Goal: Task Accomplishment & Management: Manage account settings

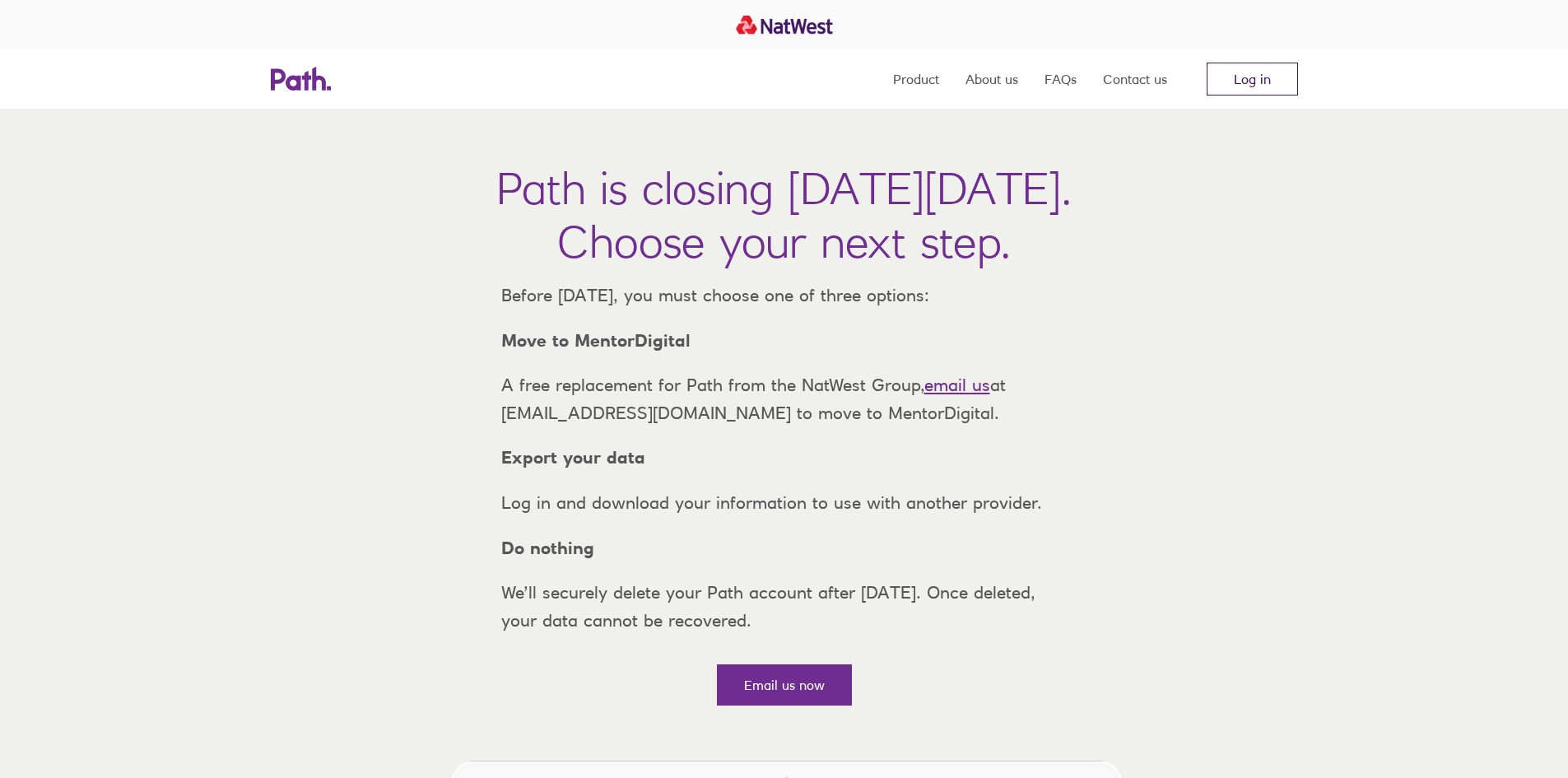
click at [1261, 78] on link "Log in" at bounding box center [1251, 79] width 91 height 33
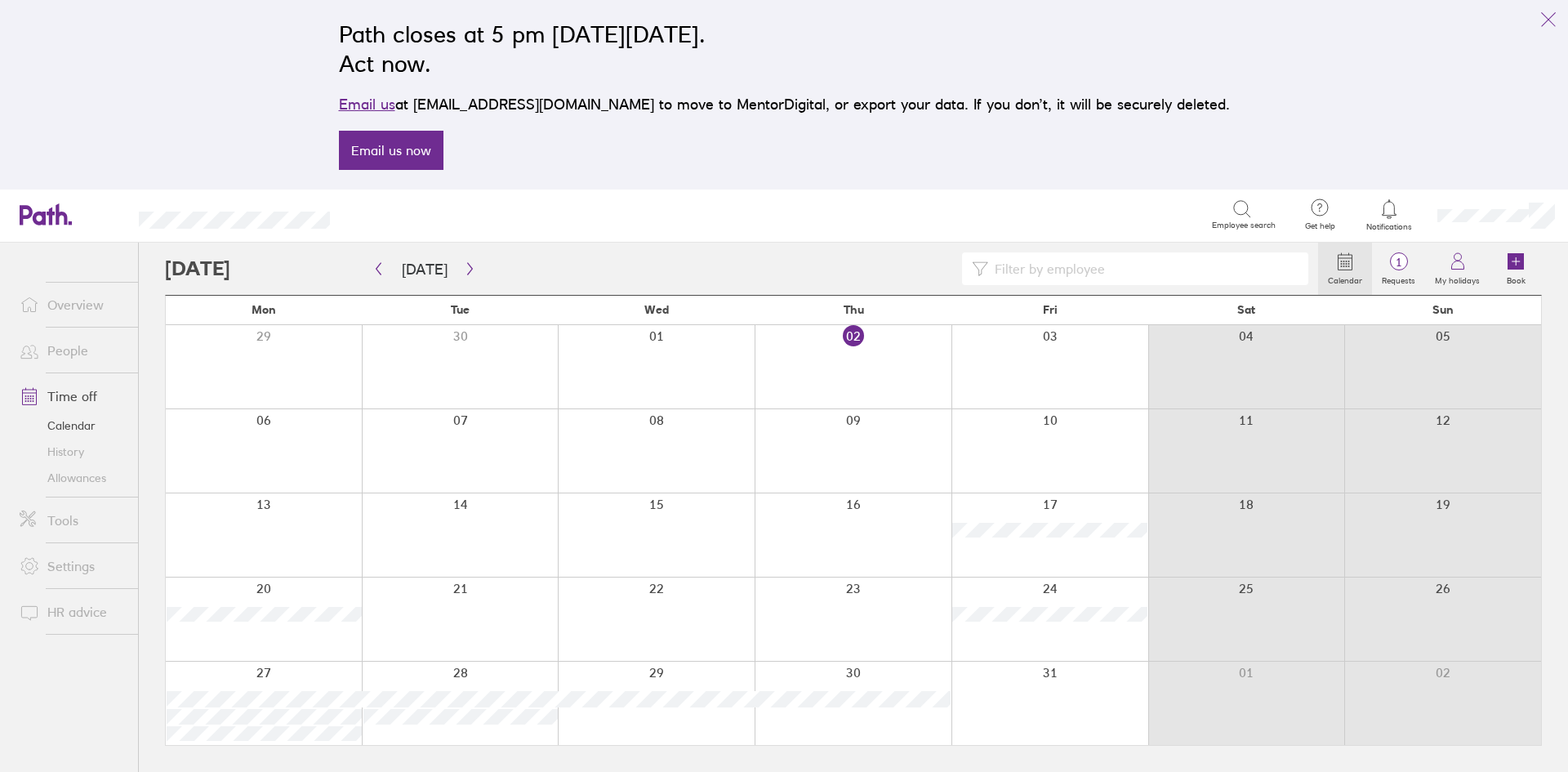
click at [74, 308] on link "Overview" at bounding box center [72, 304] width 132 height 33
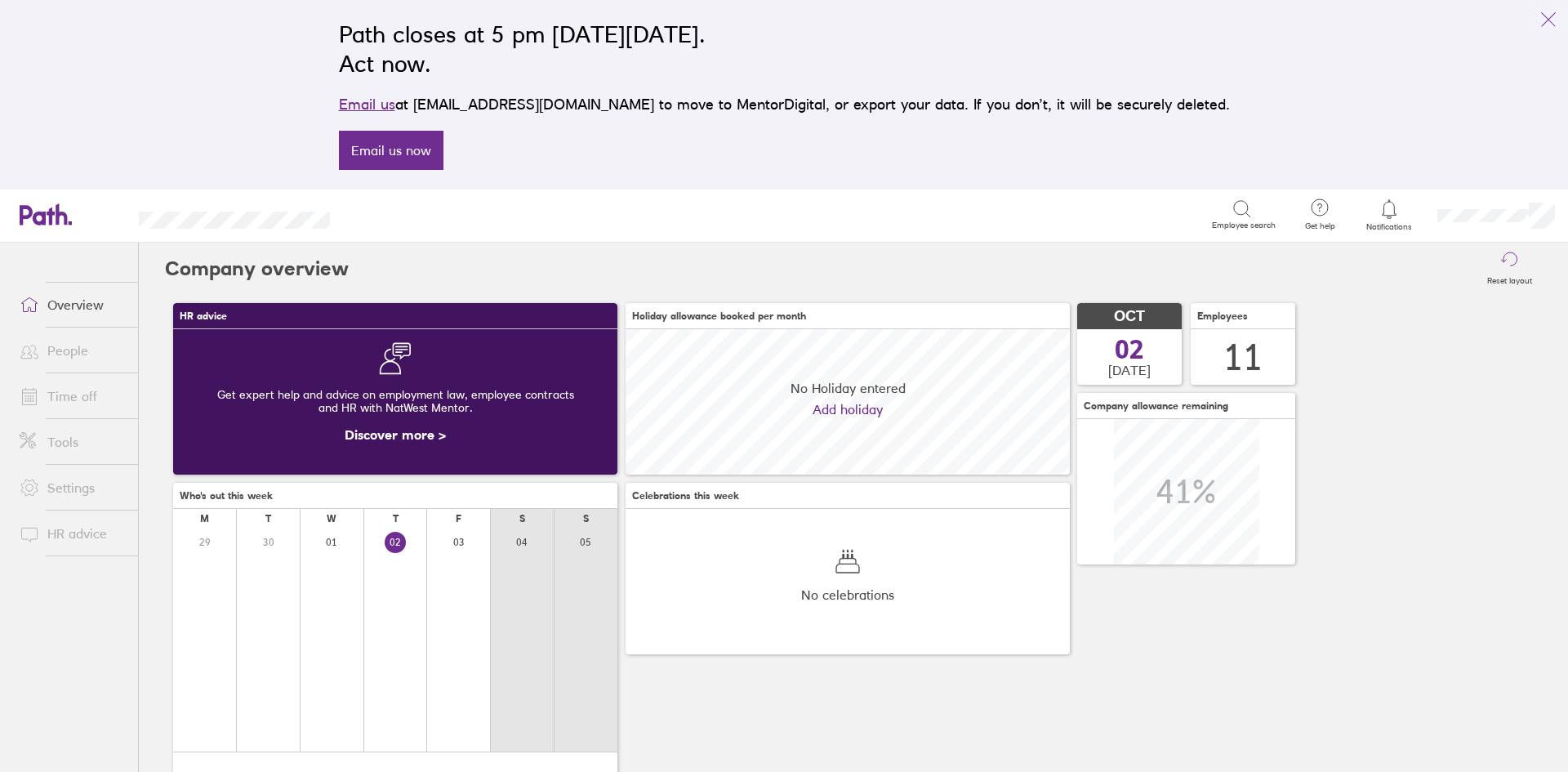
scroll to position [145, 444]
click at [80, 350] on link "People" at bounding box center [72, 350] width 132 height 33
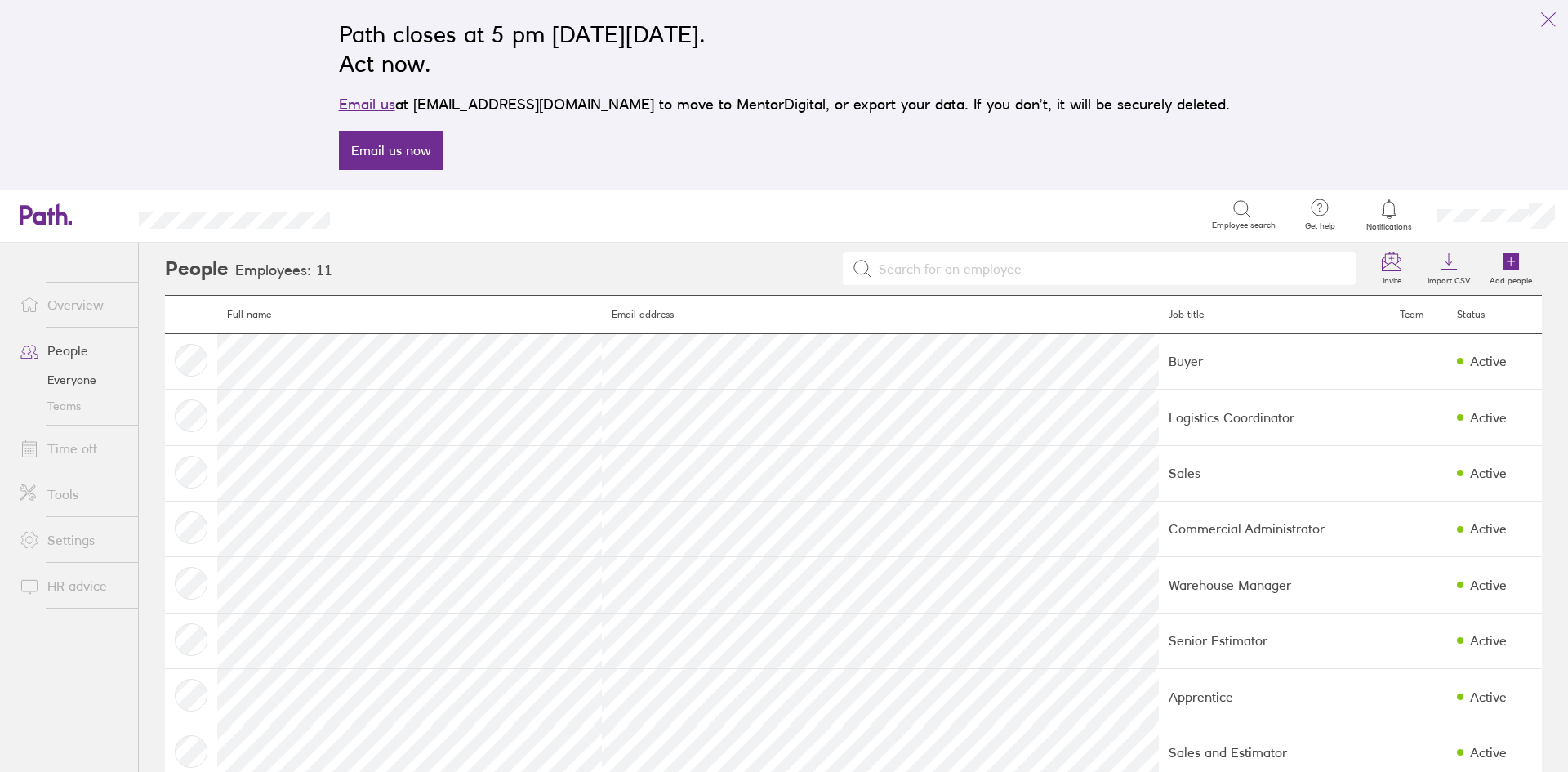
click at [66, 304] on link "Overview" at bounding box center [72, 304] width 132 height 33
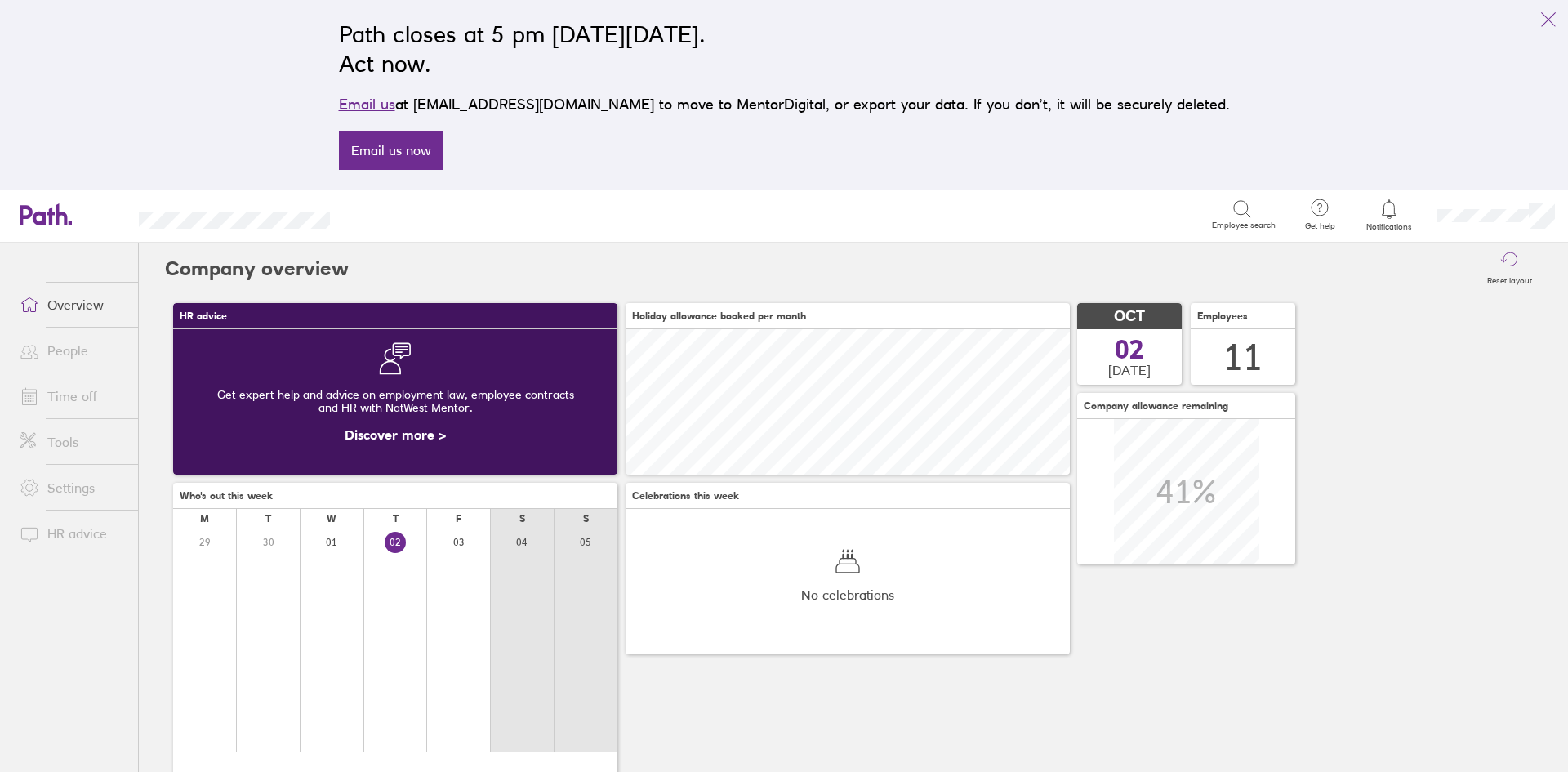
scroll to position [145, 444]
click at [47, 353] on span at bounding box center [26, 350] width 41 height 20
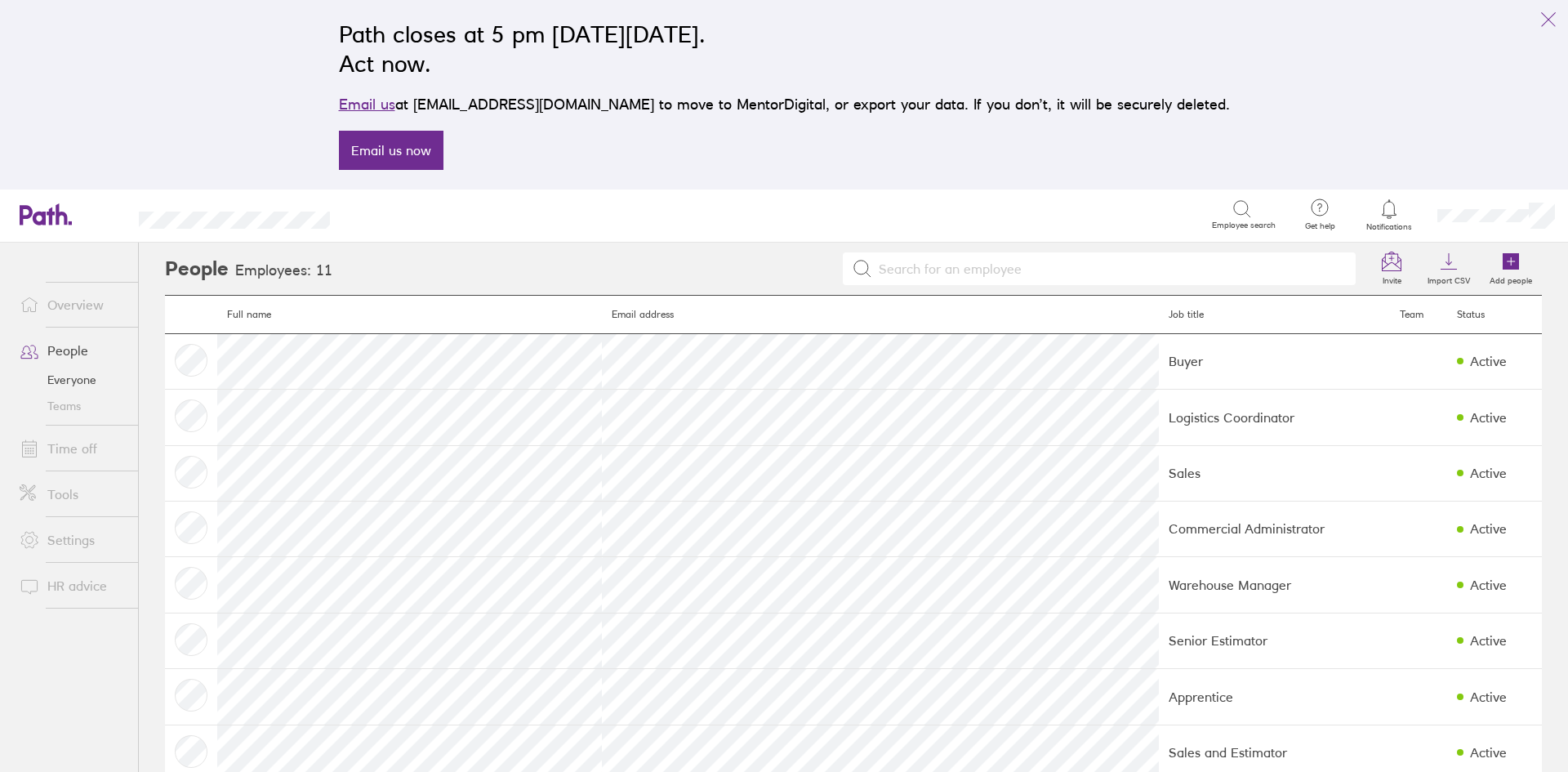
click at [73, 544] on link "Settings" at bounding box center [72, 540] width 132 height 33
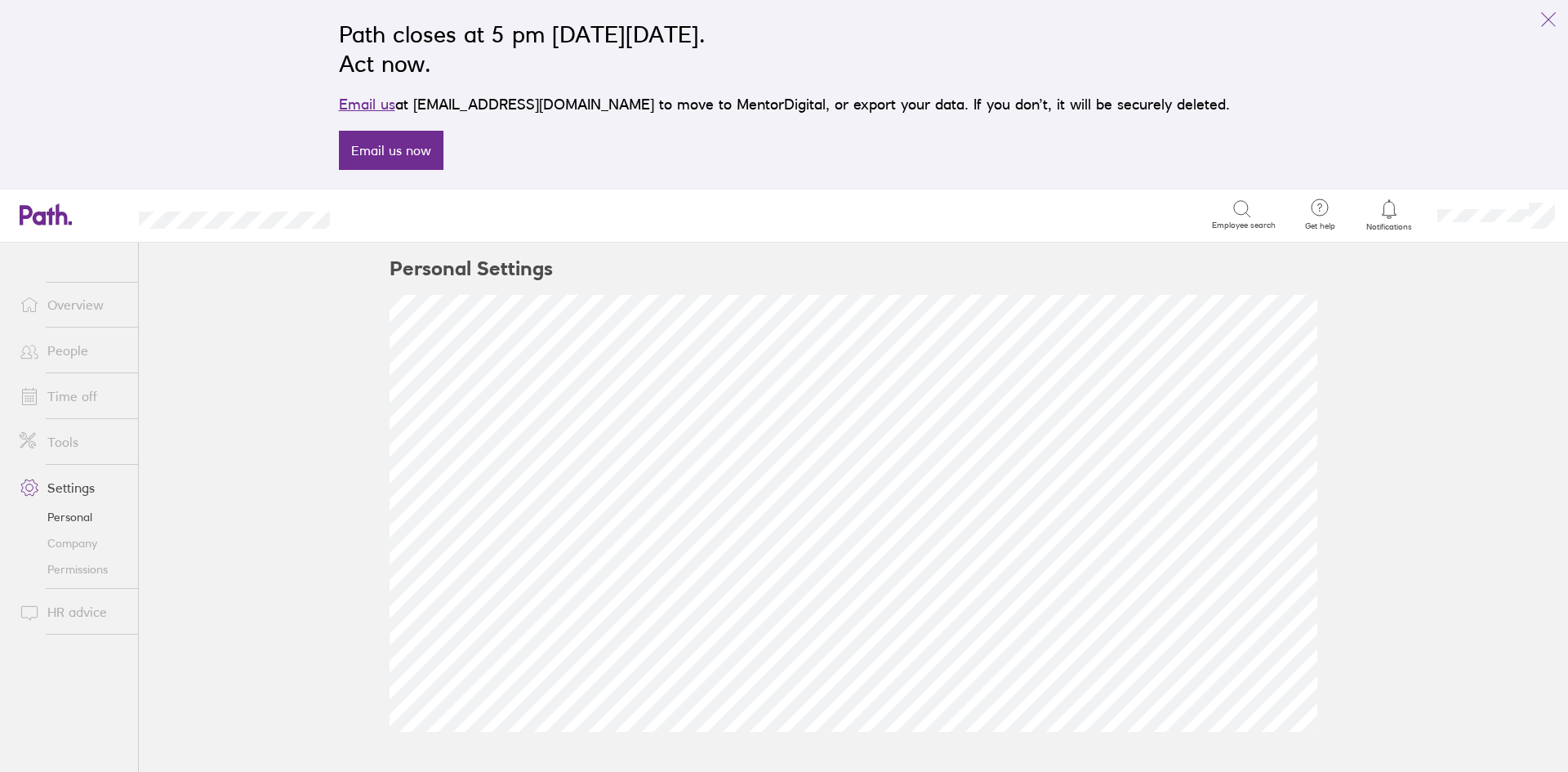
click at [74, 348] on link "People" at bounding box center [72, 350] width 132 height 33
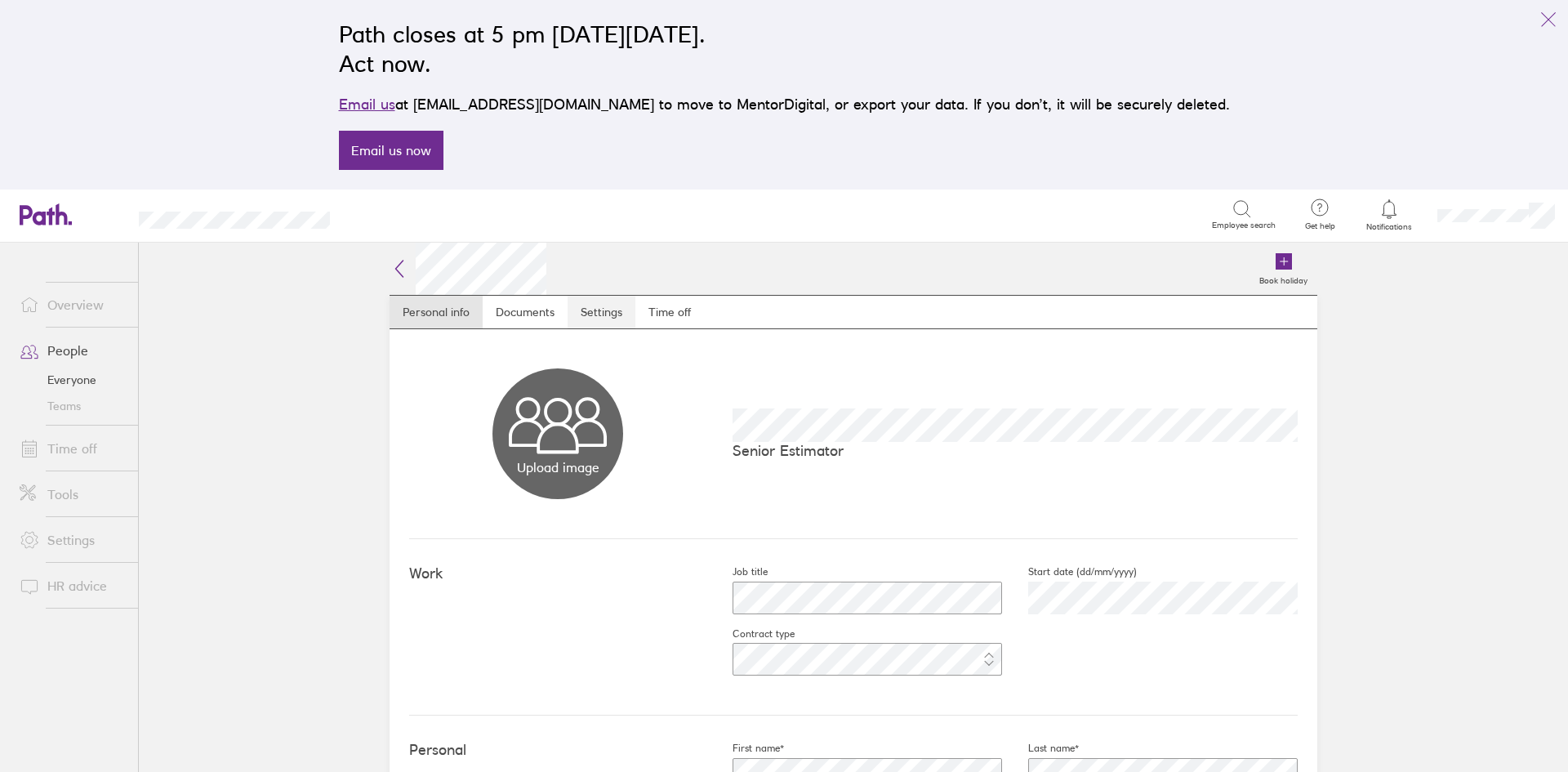
click at [592, 310] on link "Settings" at bounding box center [601, 312] width 68 height 33
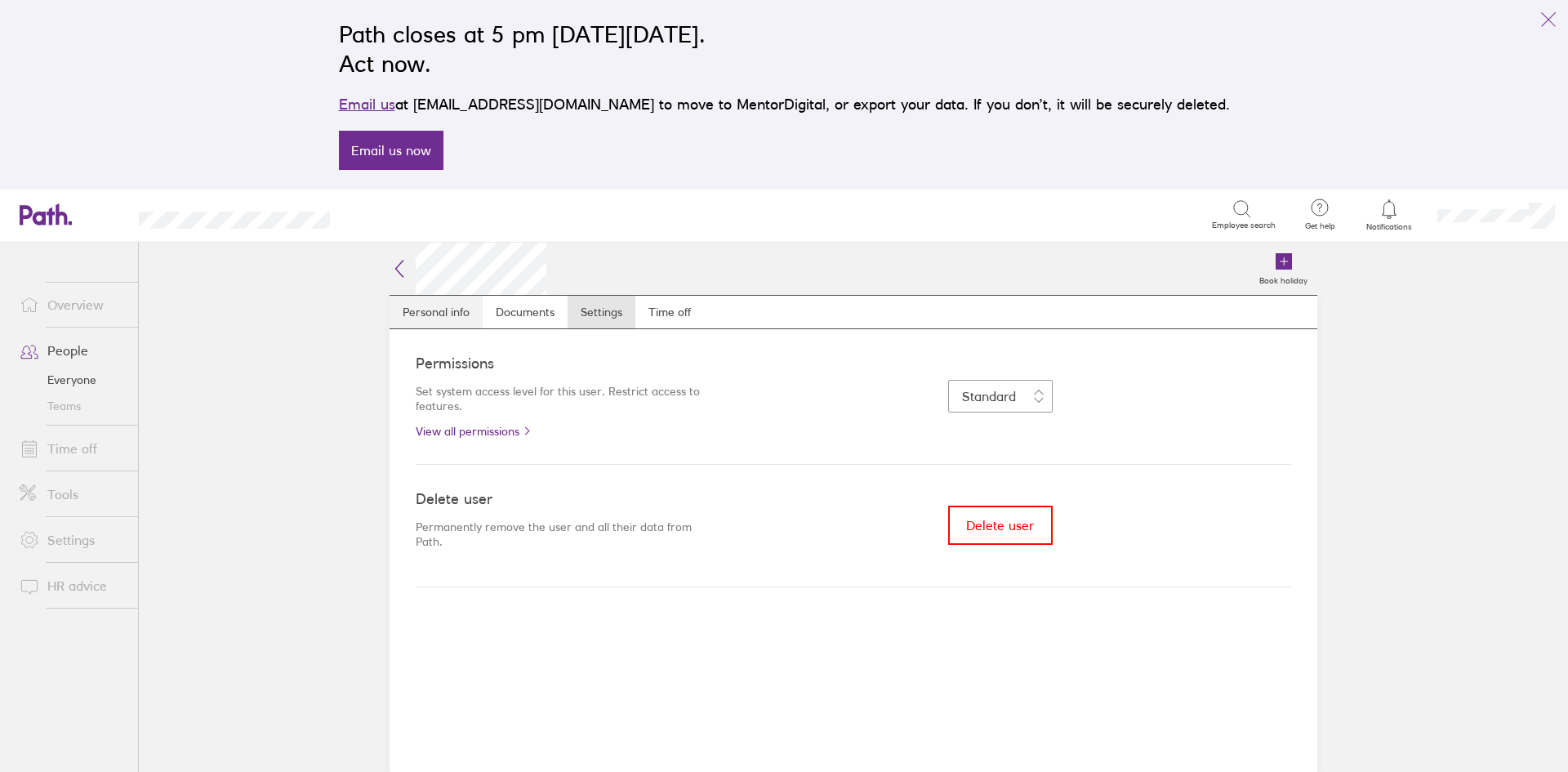
click at [441, 311] on link "Personal info" at bounding box center [436, 312] width 93 height 33
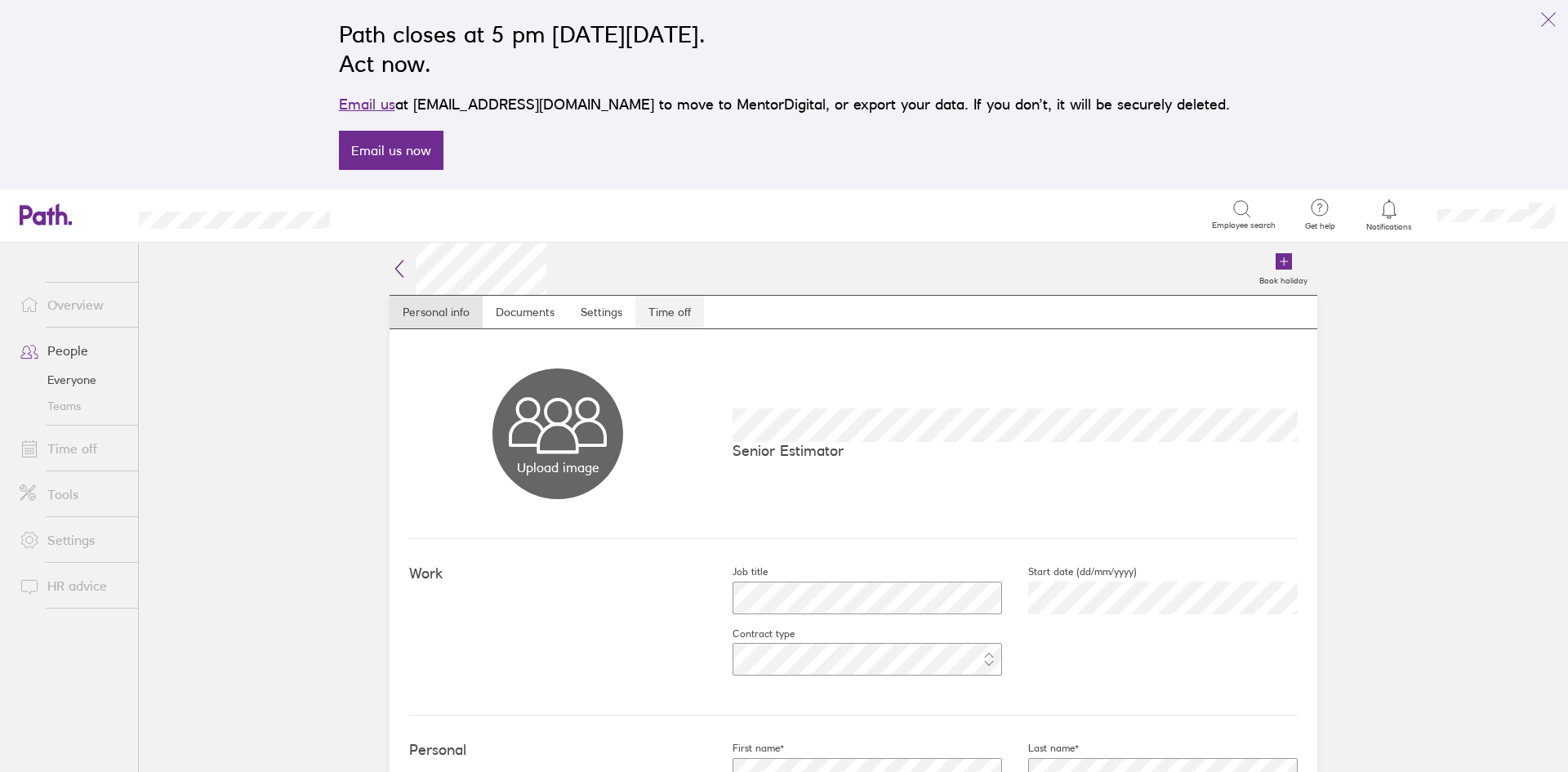
click at [664, 313] on link "Time off" at bounding box center [670, 312] width 69 height 33
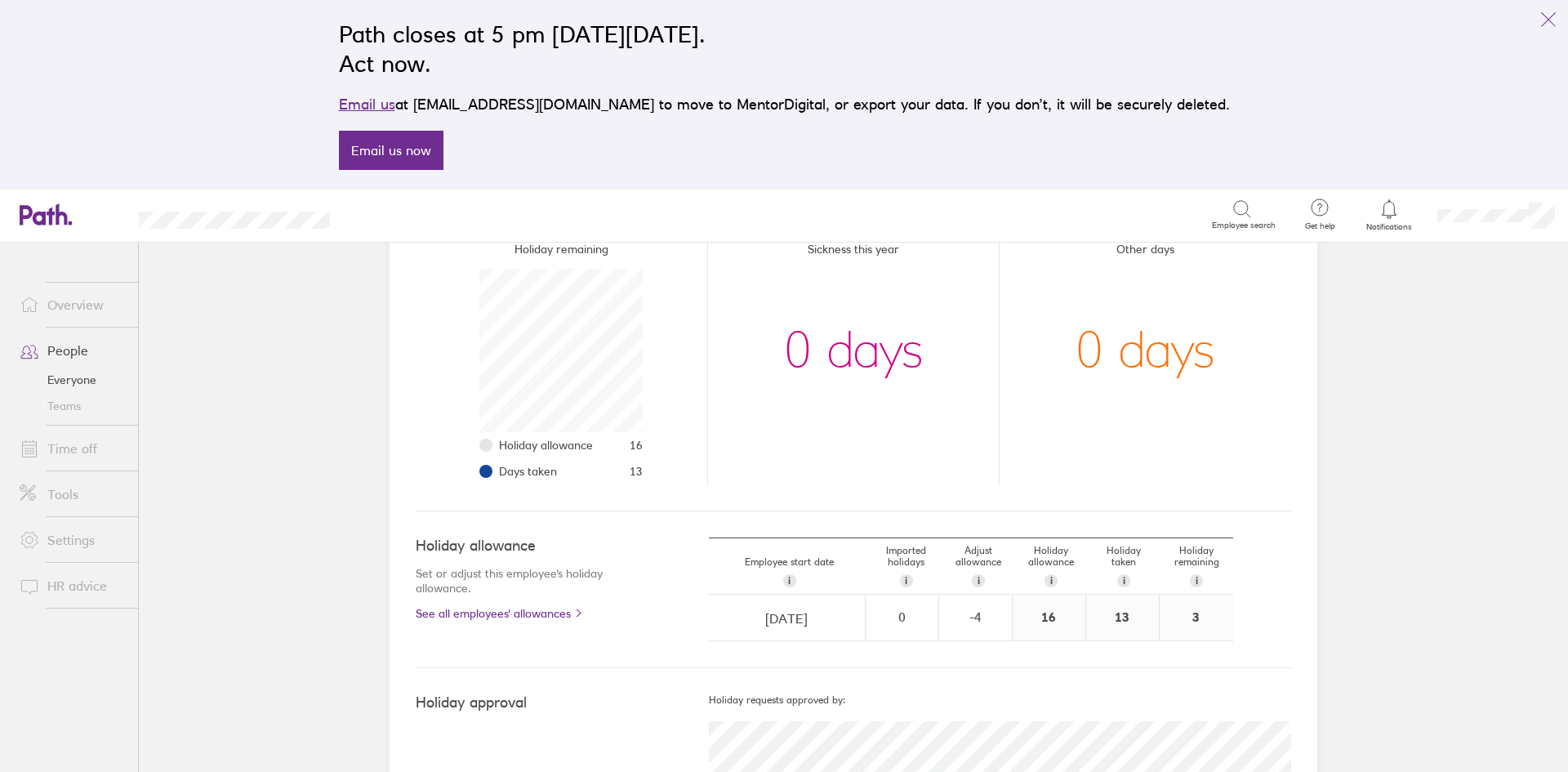
scroll to position [301, 0]
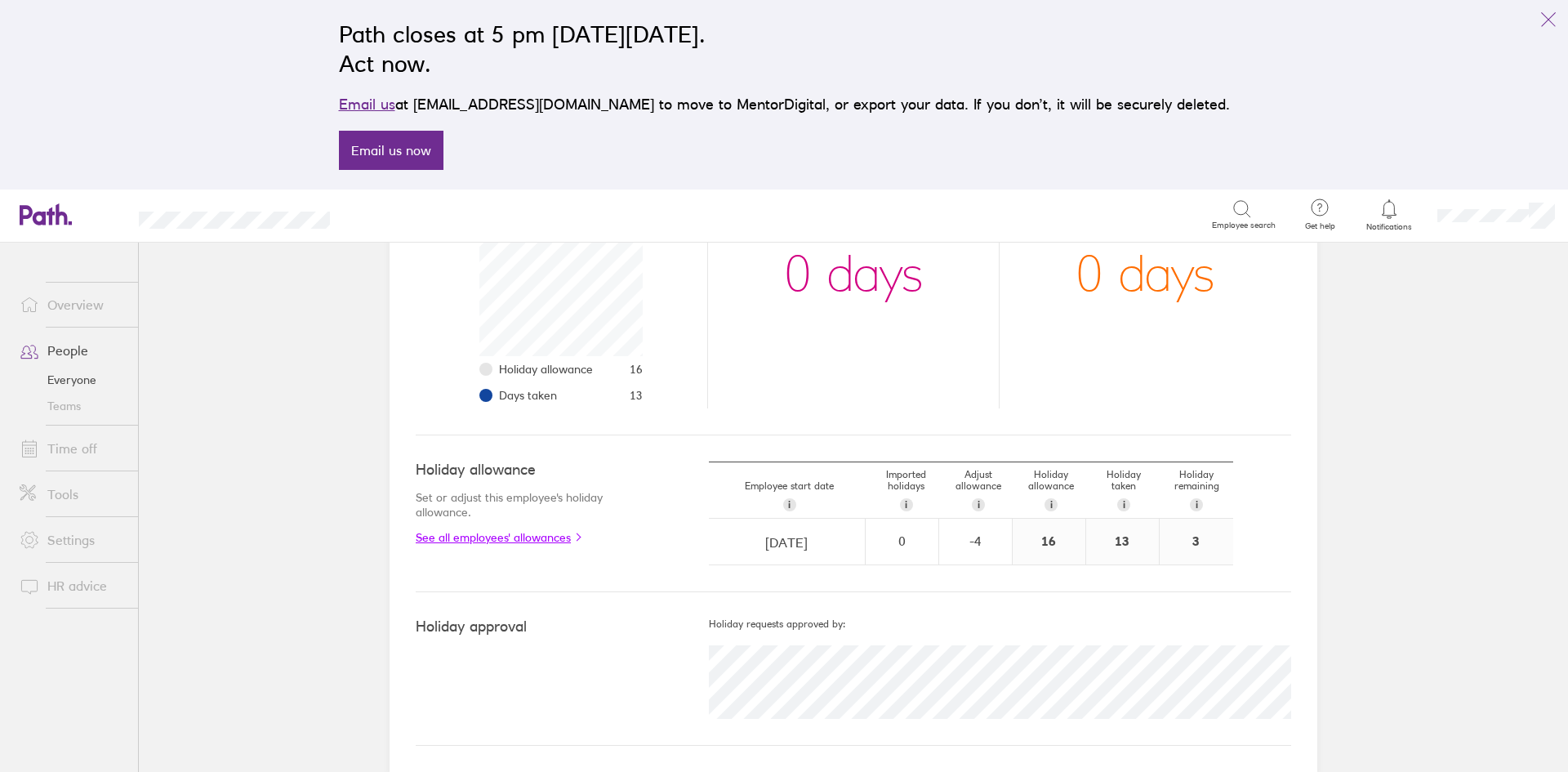
click at [529, 541] on link "See all employees' allowances" at bounding box center [530, 537] width 227 height 13
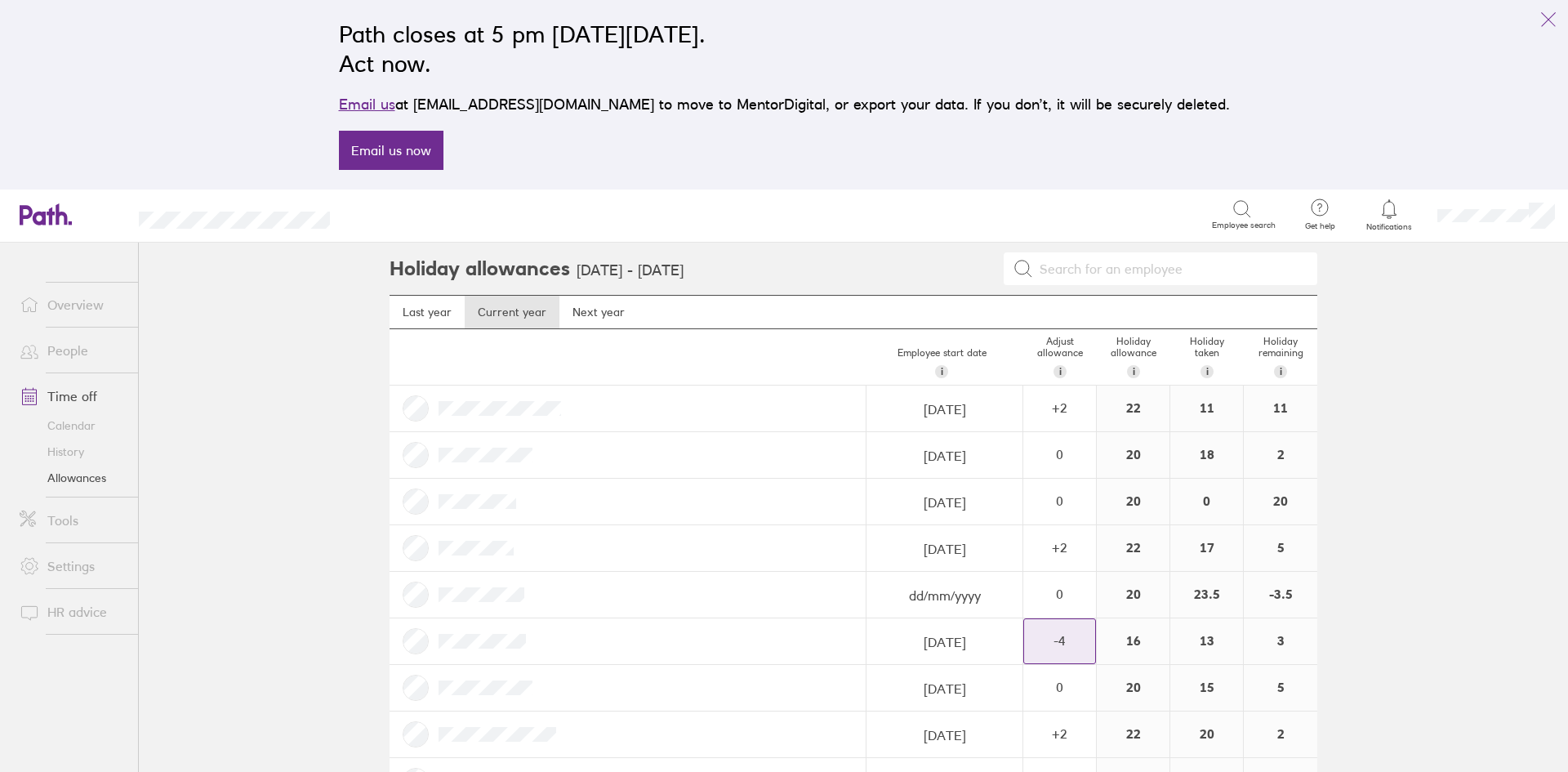
click at [1127, 646] on div "16" at bounding box center [1133, 641] width 73 height 46
click at [1127, 639] on div "16" at bounding box center [1133, 641] width 73 height 46
click at [1125, 639] on div "16" at bounding box center [1133, 641] width 73 height 46
click at [496, 312] on link "Current year" at bounding box center [512, 312] width 95 height 33
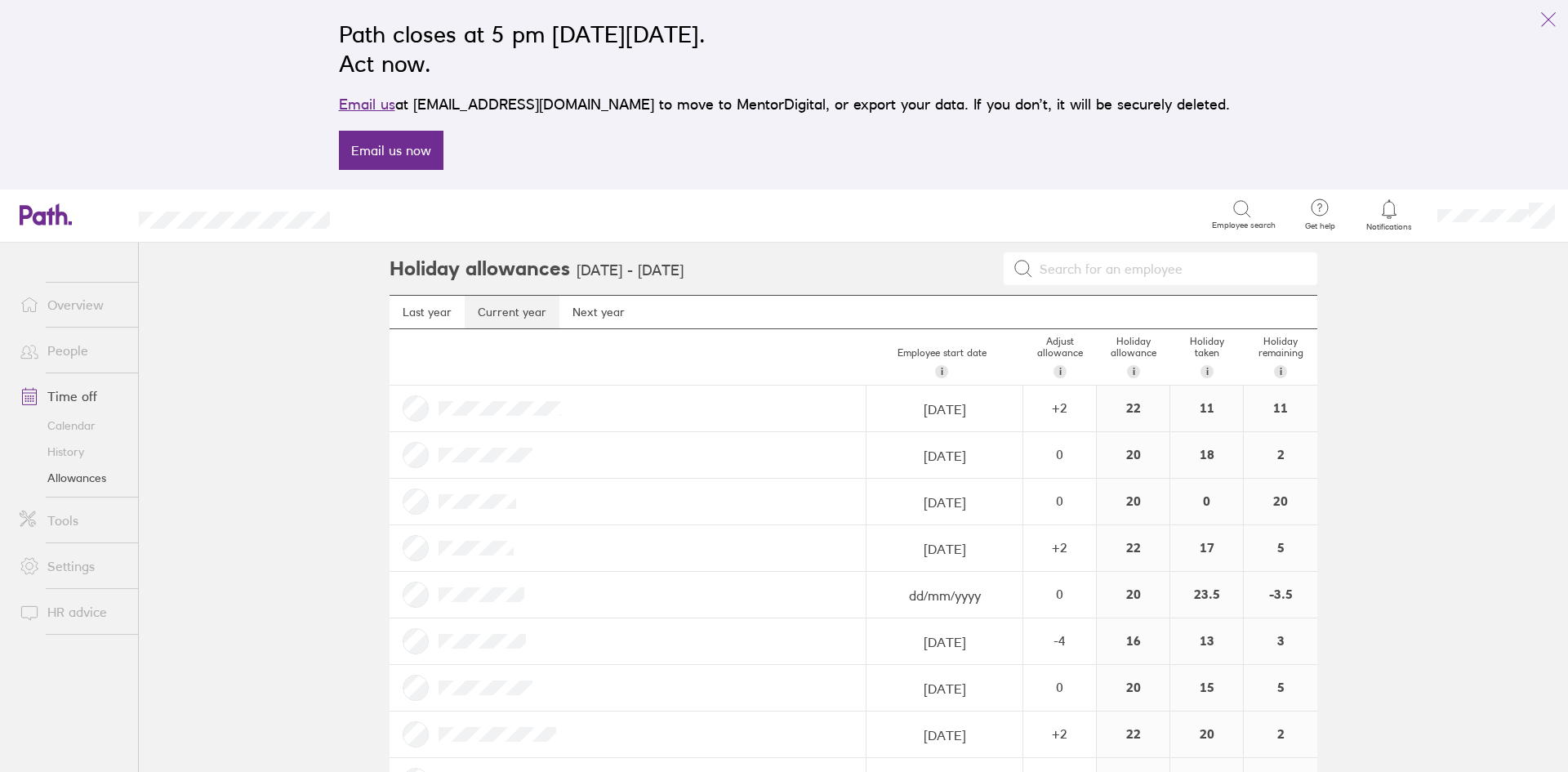
click at [496, 312] on link "Current year" at bounding box center [512, 312] width 95 height 33
click at [1126, 647] on div "16" at bounding box center [1133, 641] width 73 height 46
click at [1126, 646] on div "16" at bounding box center [1133, 641] width 73 height 46
click at [1052, 641] on div "-4" at bounding box center [1060, 640] width 71 height 14
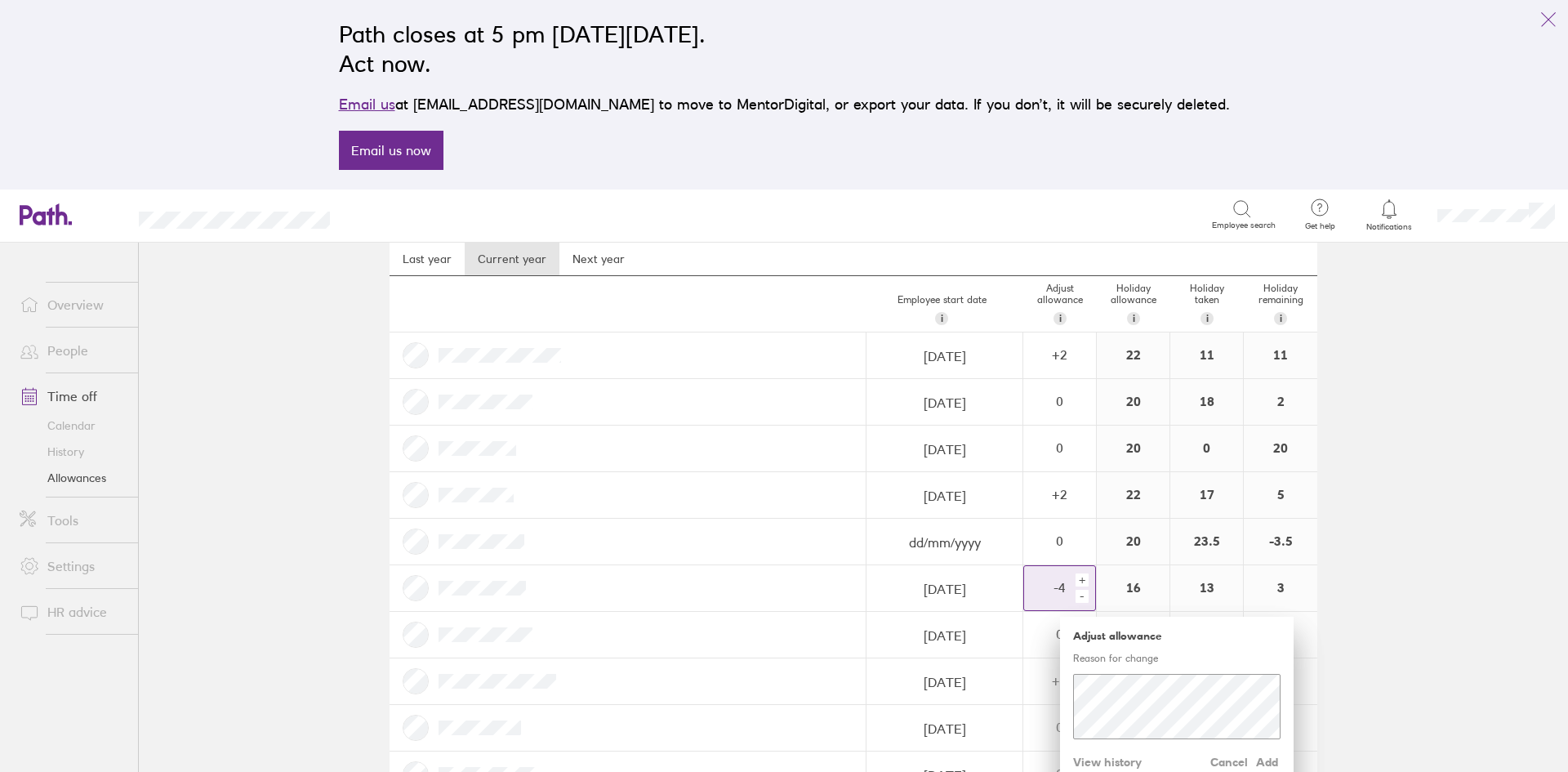
scroll to position [81, 0]
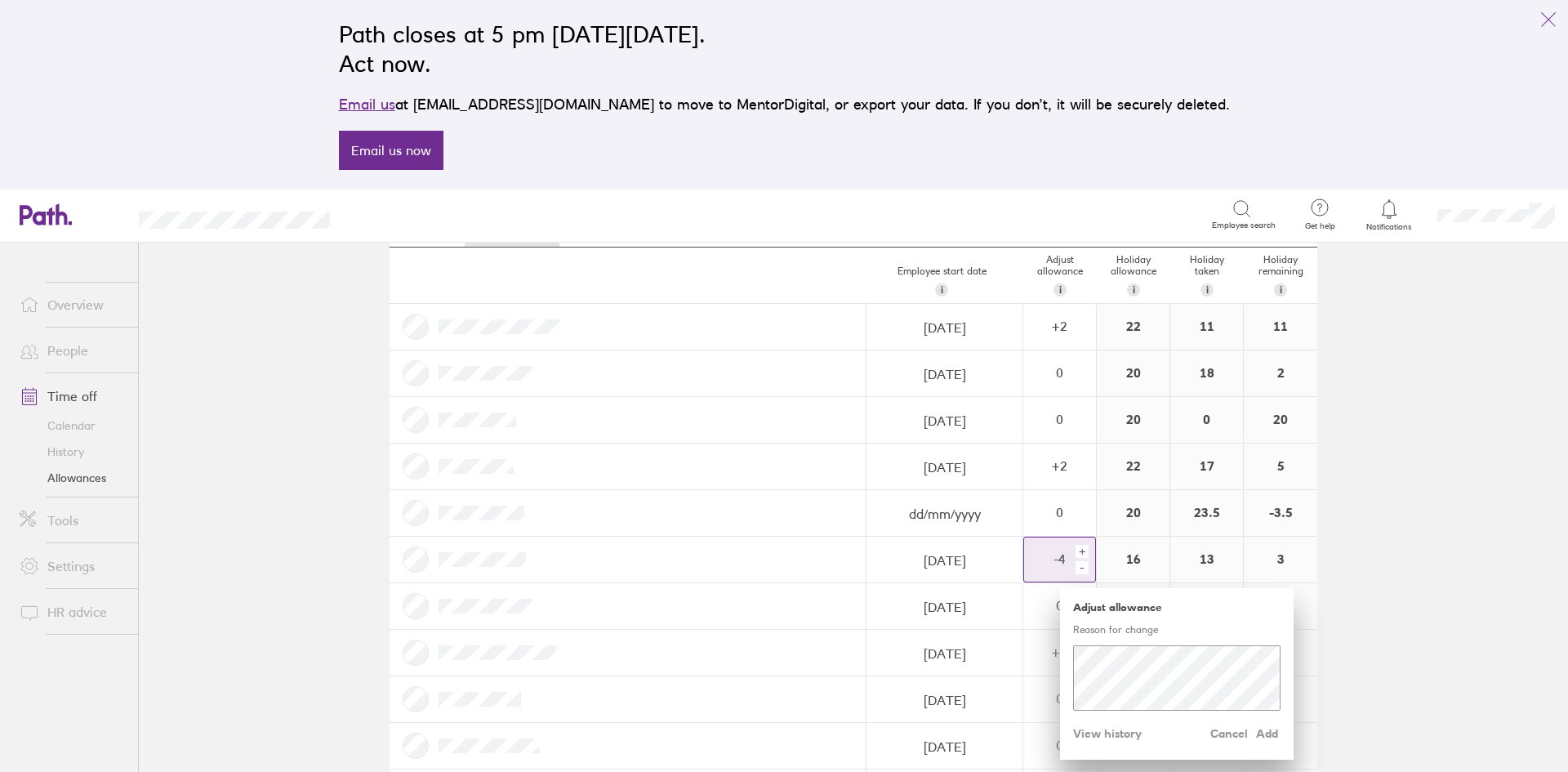
click at [1076, 552] on div "+" at bounding box center [1082, 551] width 13 height 13
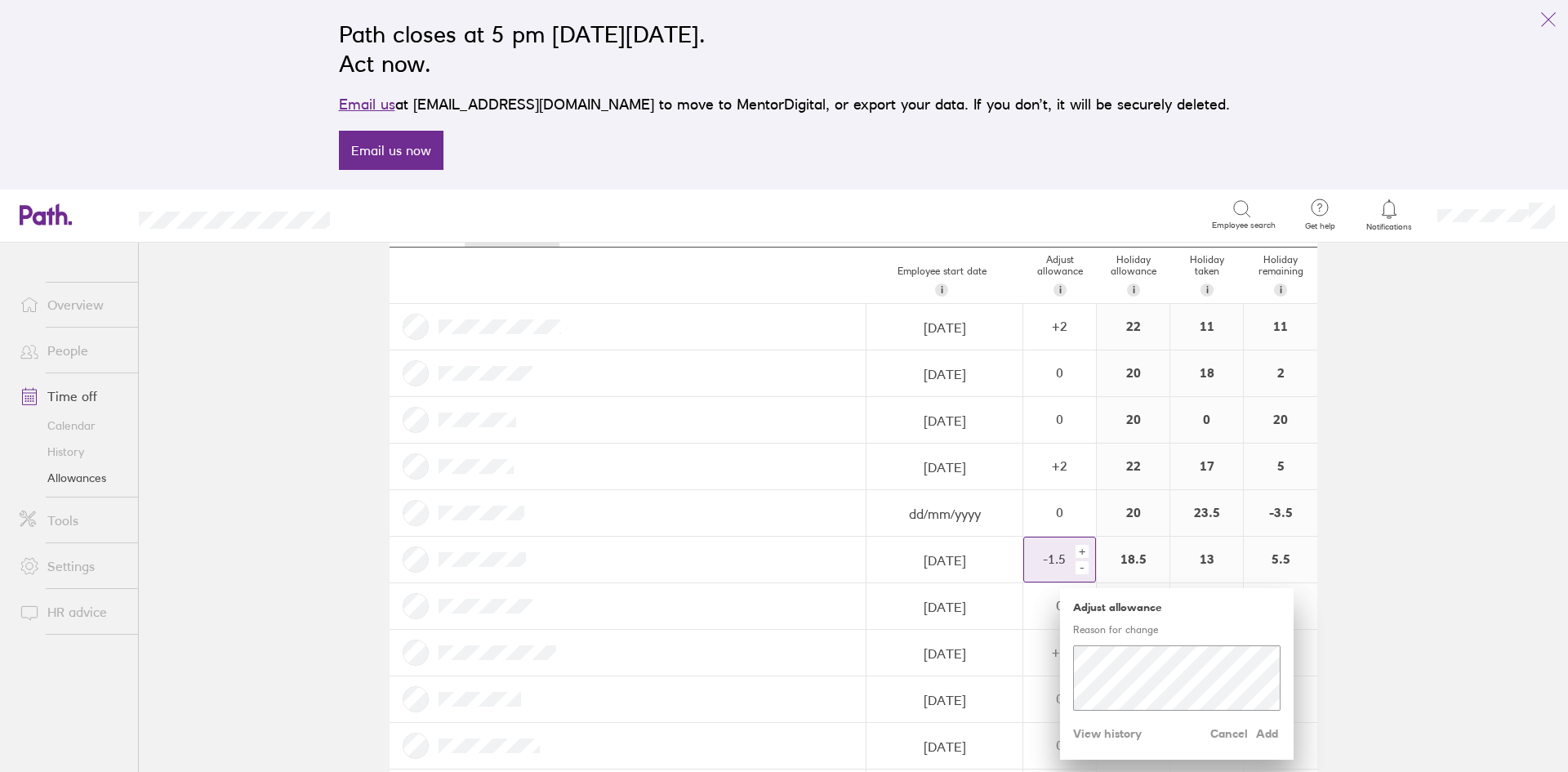
click at [1076, 552] on div "+" at bounding box center [1082, 551] width 13 height 13
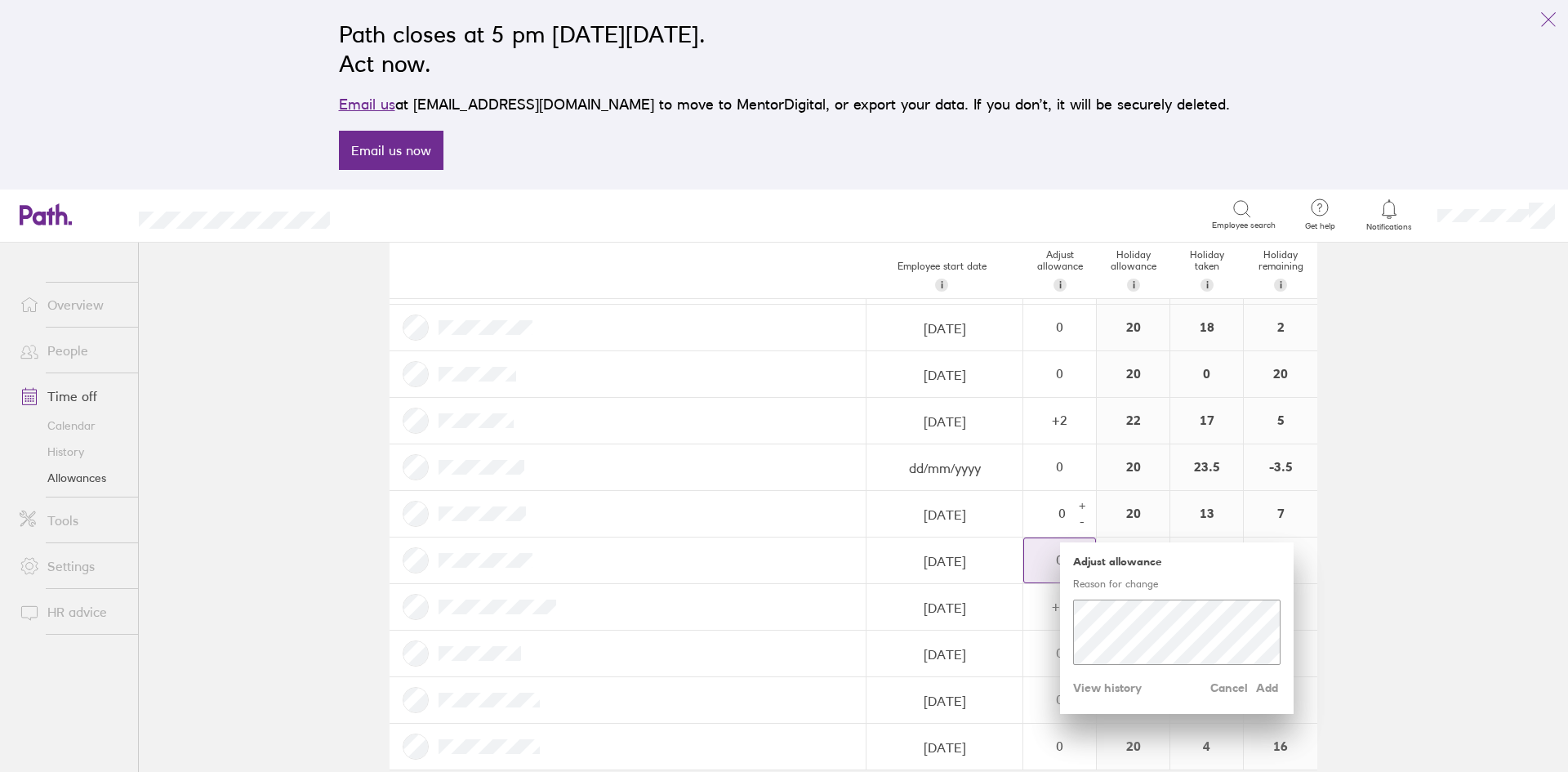
scroll to position [152, 0]
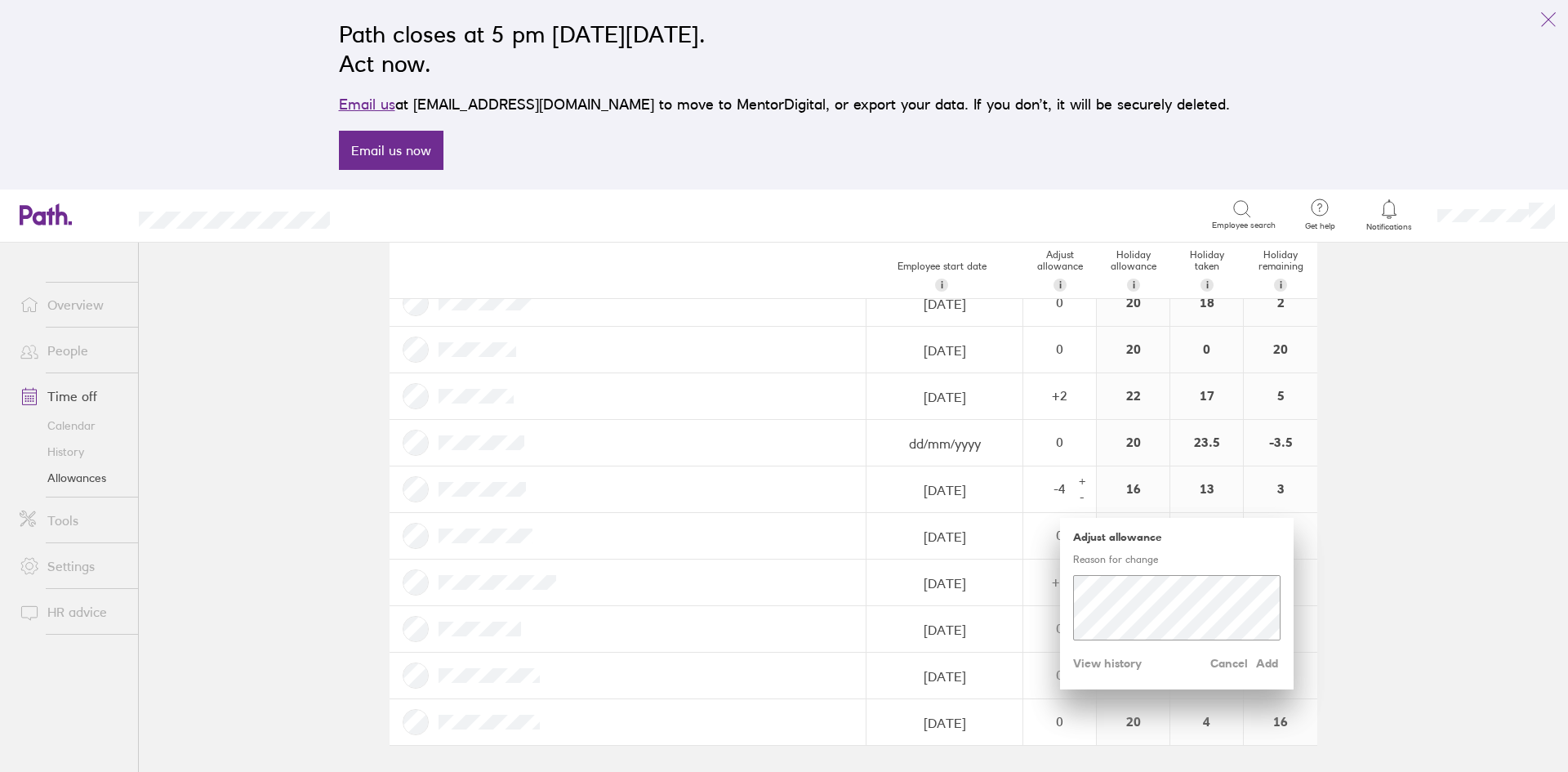
click at [769, 553] on div at bounding box center [628, 535] width 477 height 46
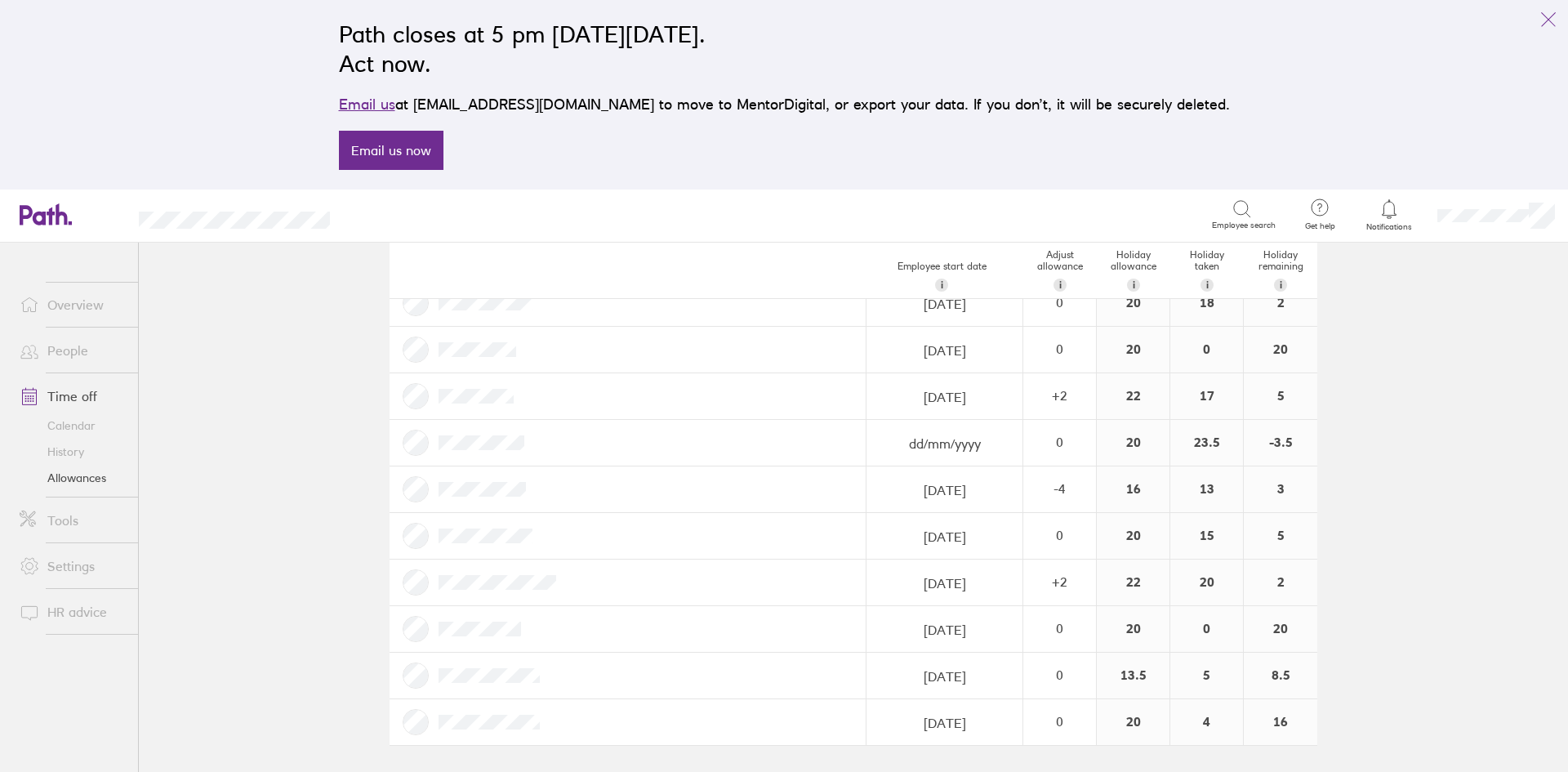
click at [1122, 488] on div "16" at bounding box center [1133, 489] width 73 height 46
click at [1047, 490] on div "-4" at bounding box center [1060, 488] width 71 height 14
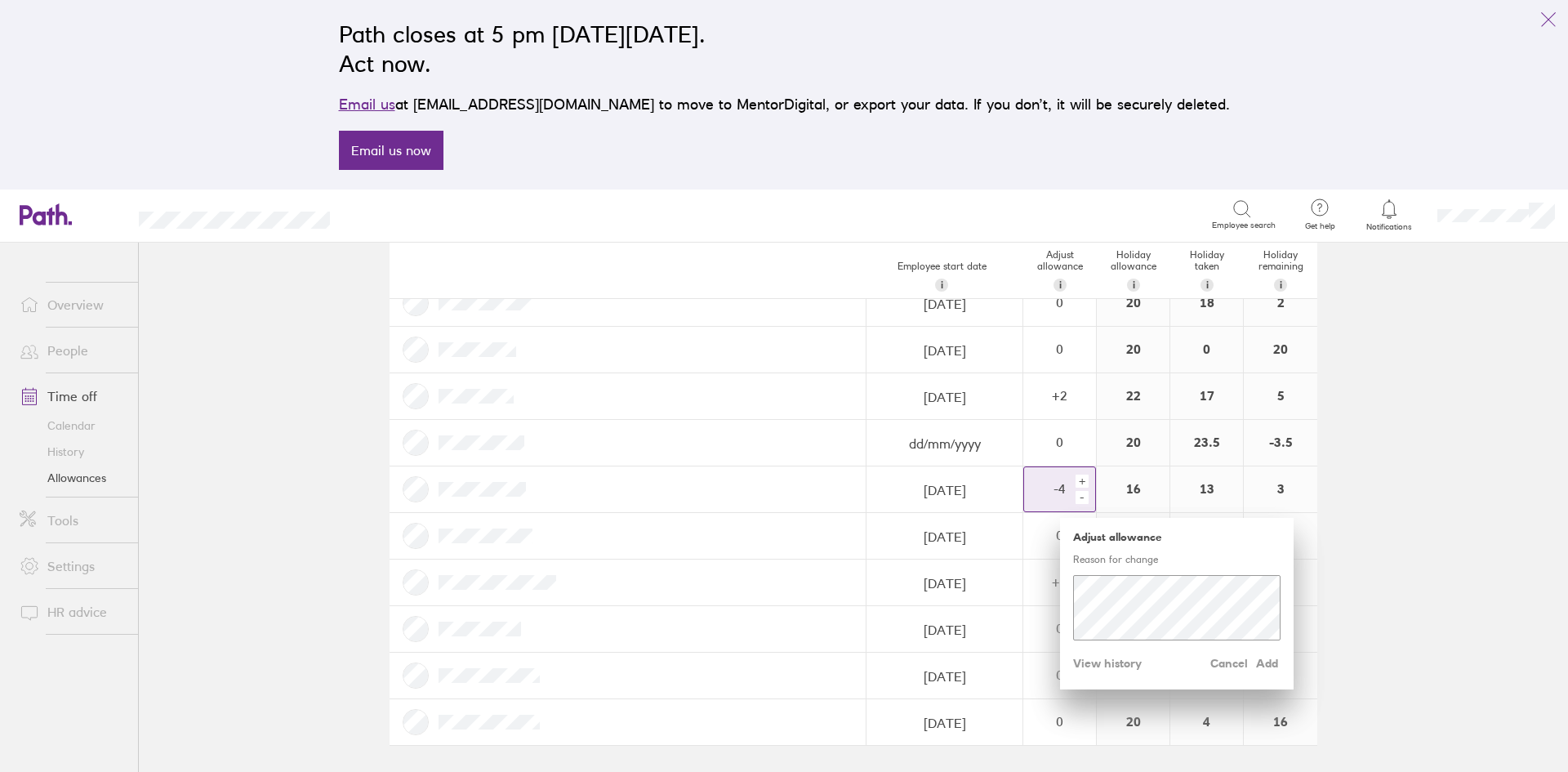
click at [1076, 483] on div "+" at bounding box center [1082, 481] width 13 height 13
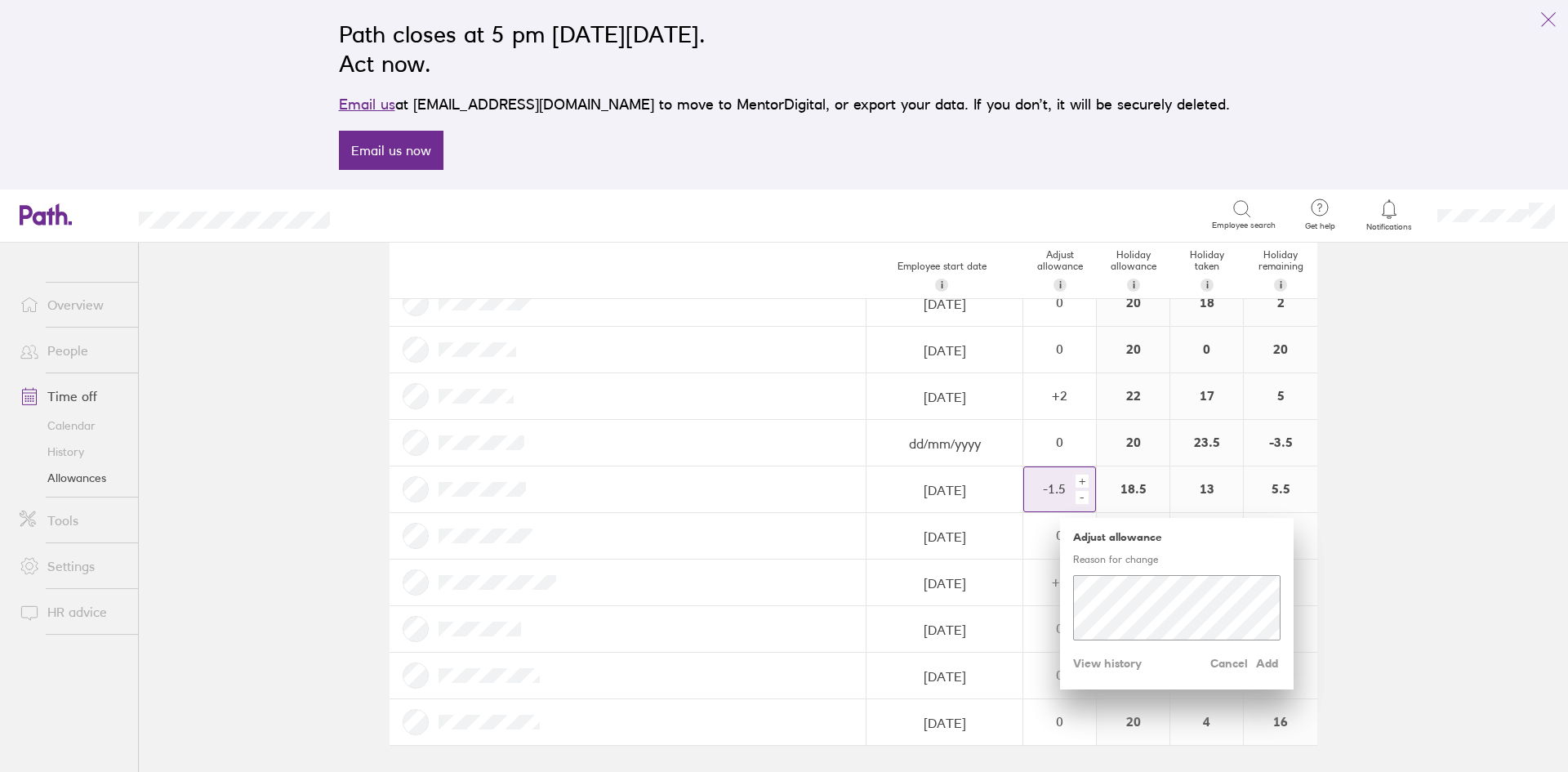
click at [1076, 483] on div "+" at bounding box center [1082, 481] width 13 height 13
click at [1269, 665] on span "Add" at bounding box center [1267, 663] width 26 height 26
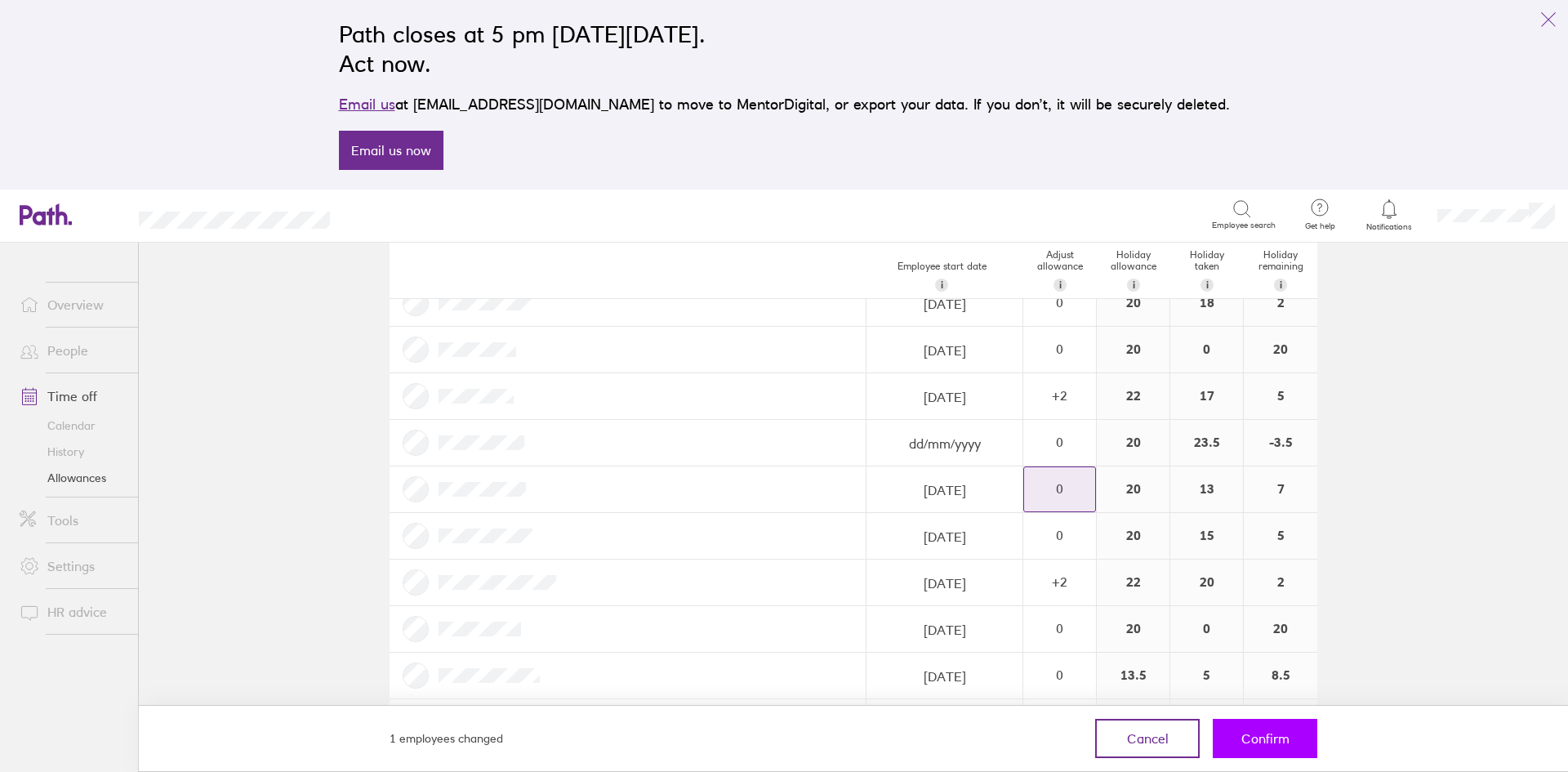
click at [1255, 732] on span "Confirm" at bounding box center [1265, 739] width 48 height 14
click at [1270, 733] on span "Confirm" at bounding box center [1265, 739] width 48 height 14
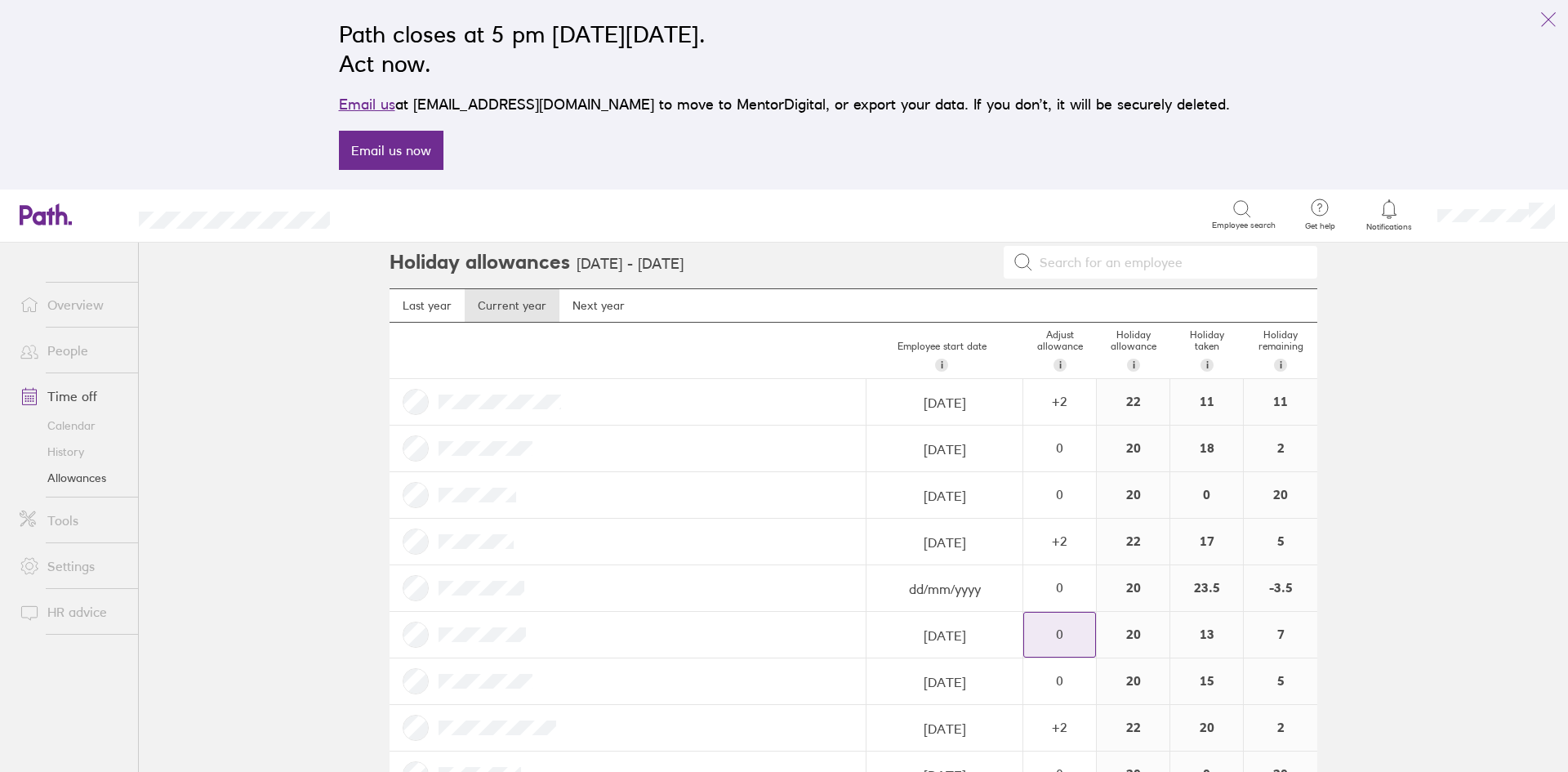
scroll to position [0, 0]
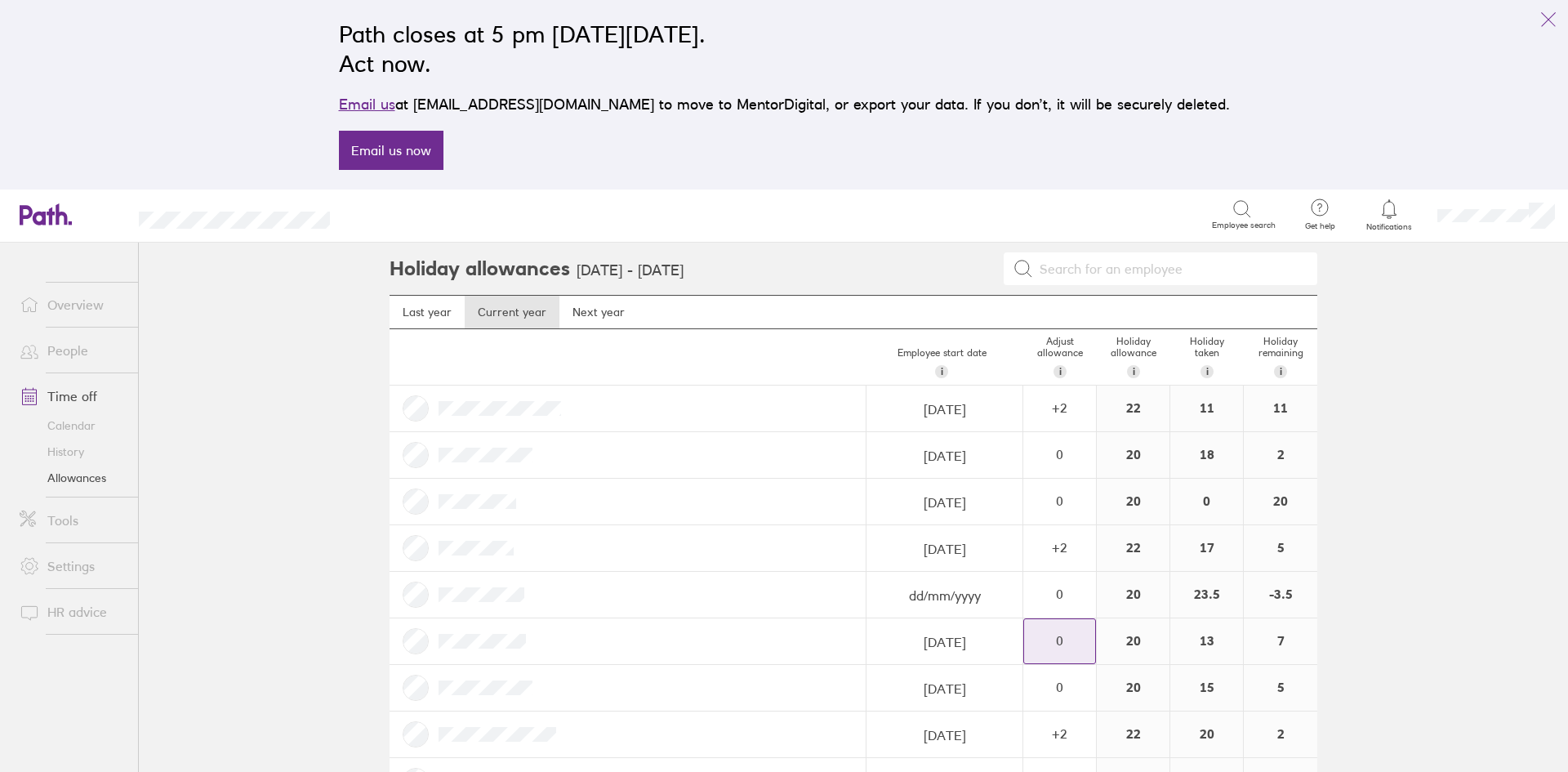
click at [1385, 207] on icon at bounding box center [1389, 209] width 20 height 20
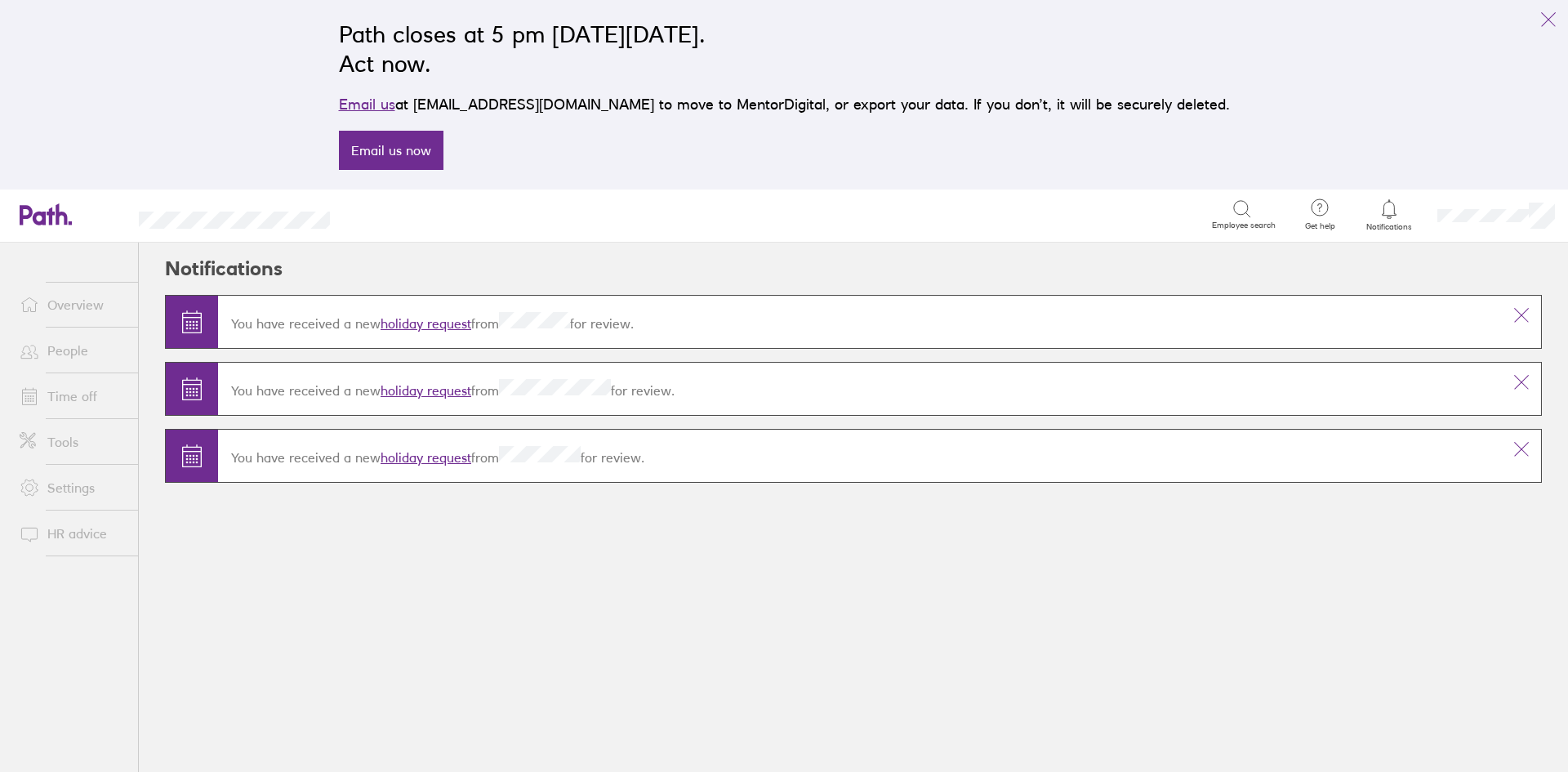
click at [423, 456] on link "holiday request" at bounding box center [426, 458] width 90 height 16
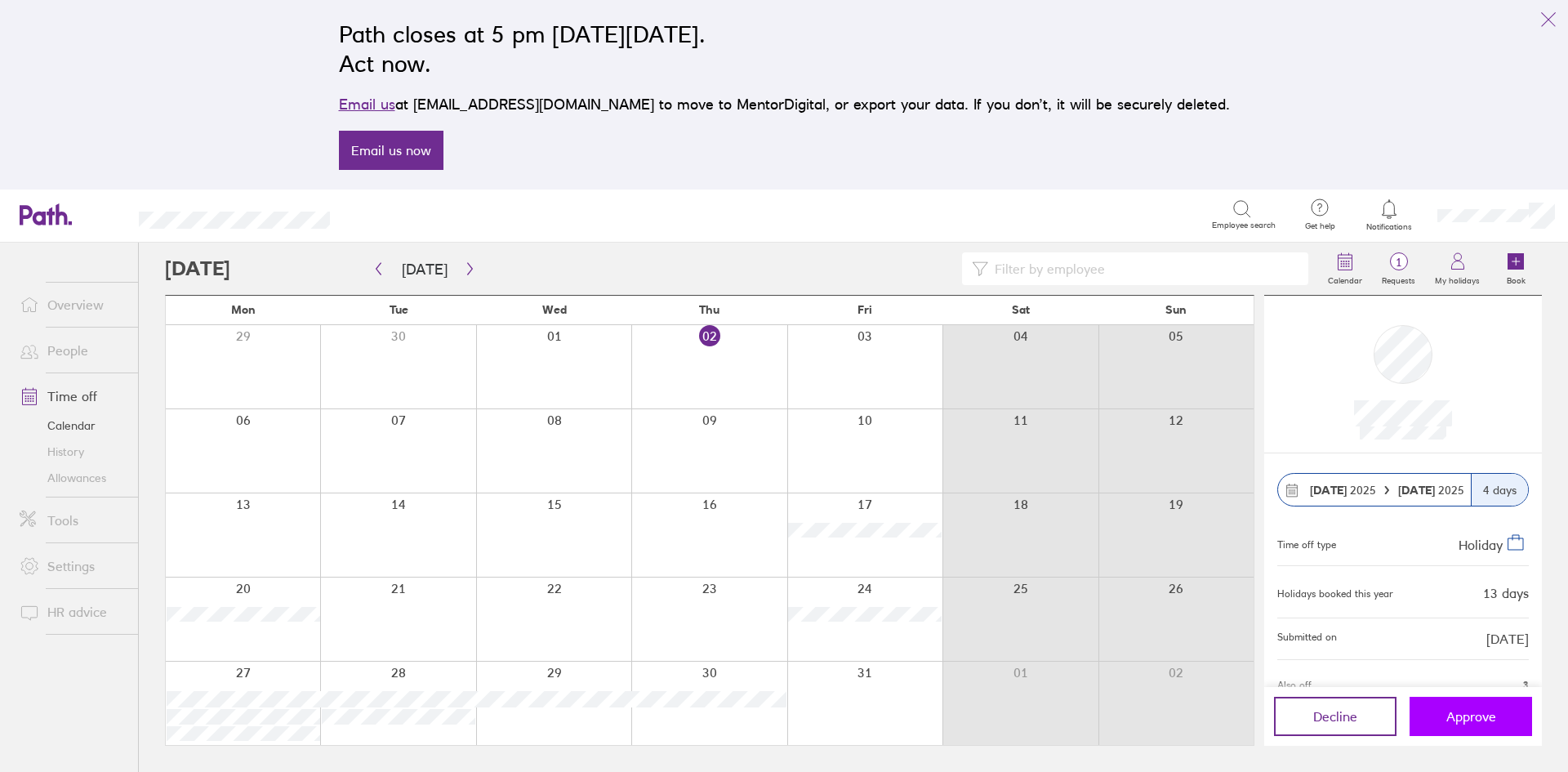
click at [1483, 718] on span "Approve" at bounding box center [1471, 716] width 50 height 14
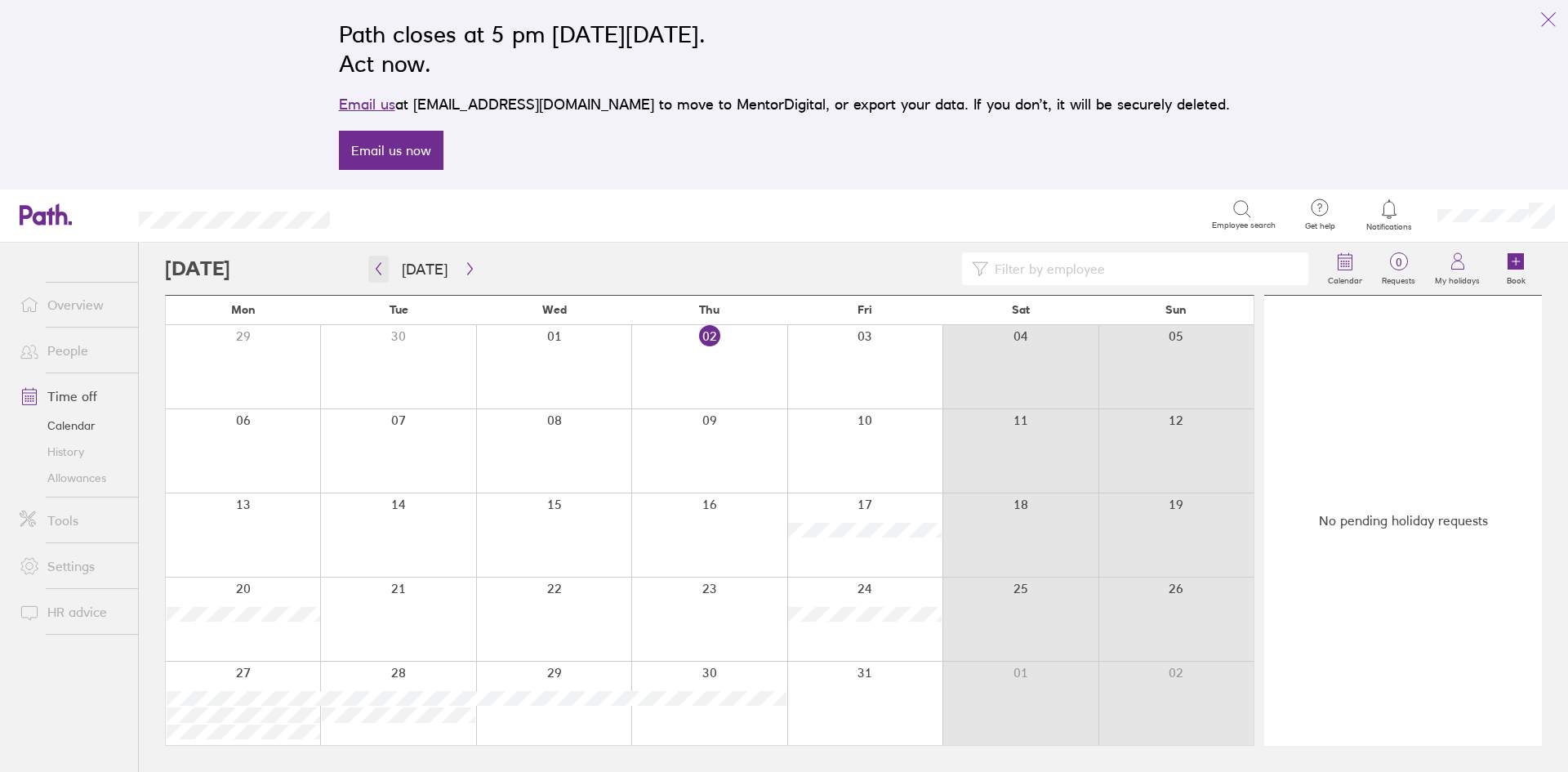
click at [382, 267] on icon "button" at bounding box center [379, 268] width 13 height 13
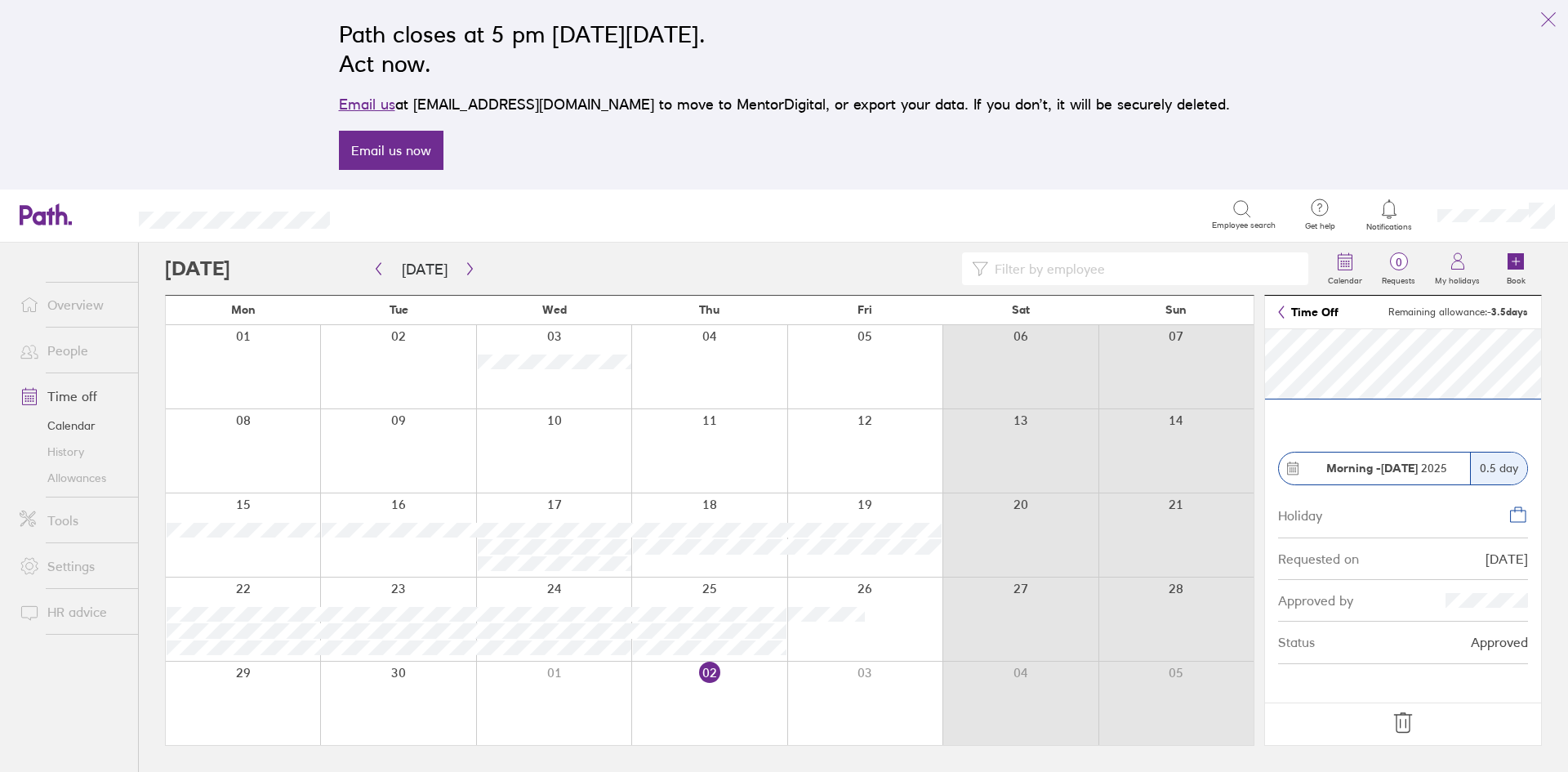
click at [1404, 725] on icon at bounding box center [1403, 722] width 26 height 26
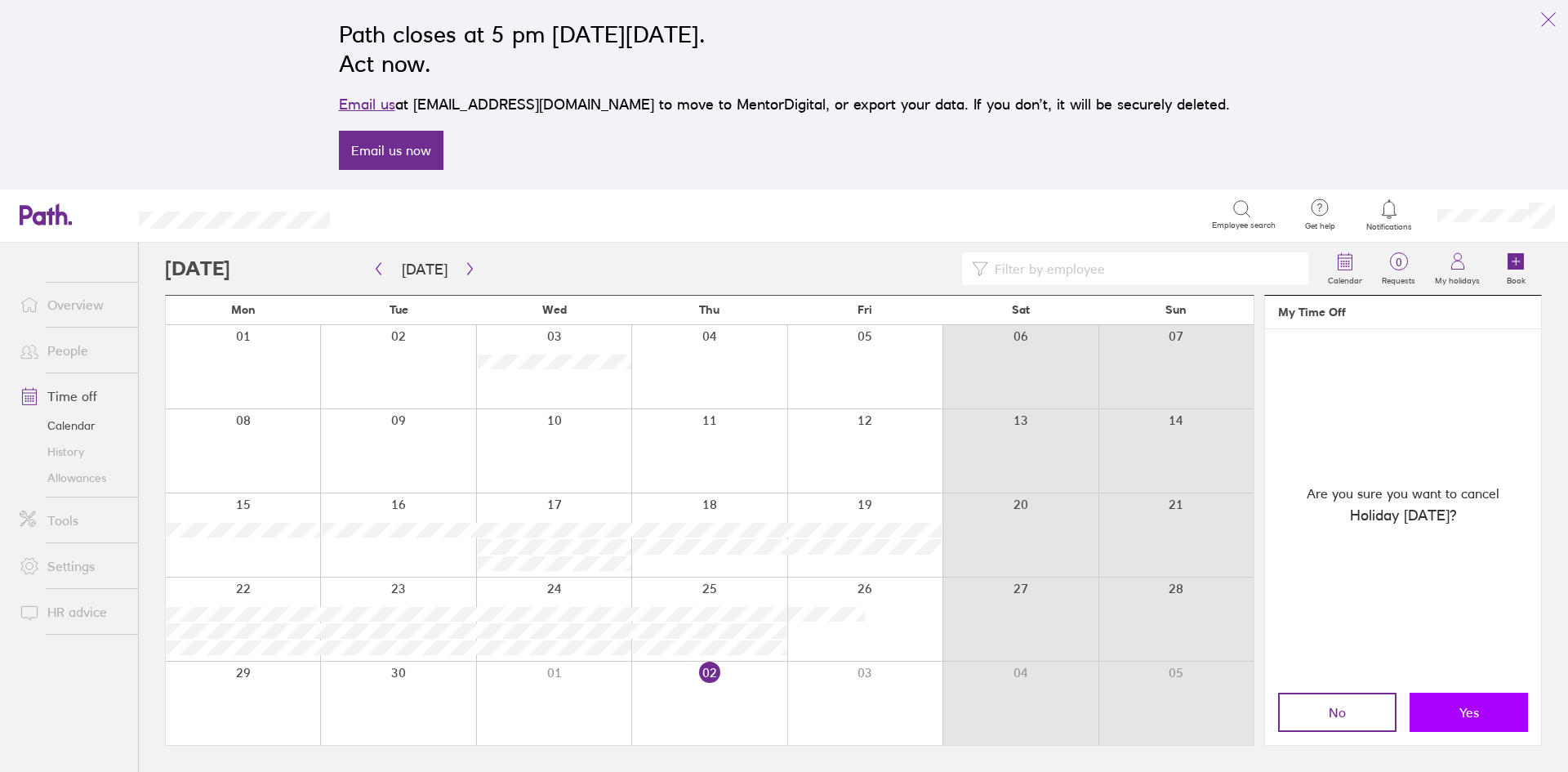
click at [1469, 712] on span "Yes" at bounding box center [1470, 712] width 20 height 14
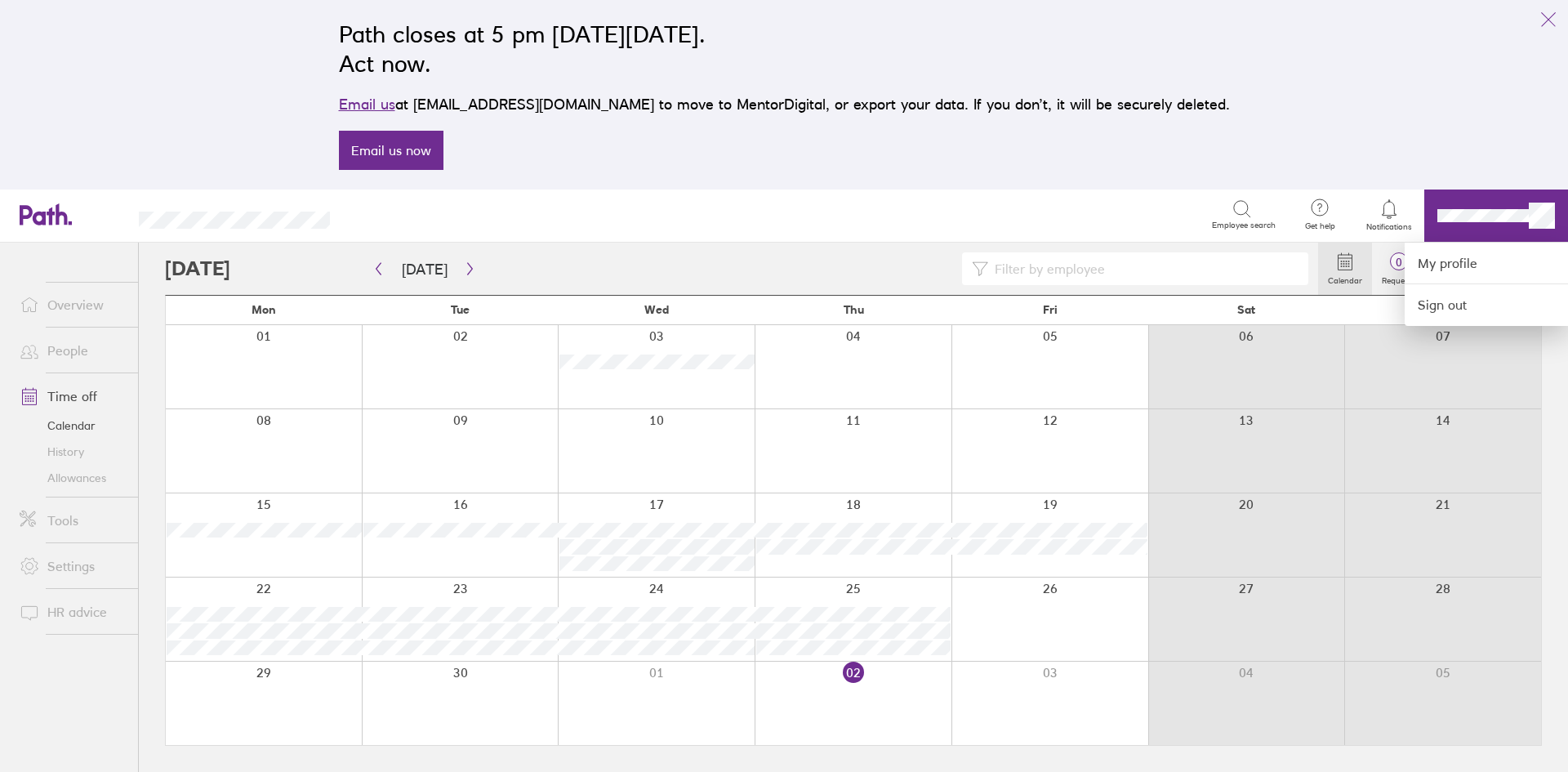
click at [82, 308] on div at bounding box center [784, 386] width 1568 height 772
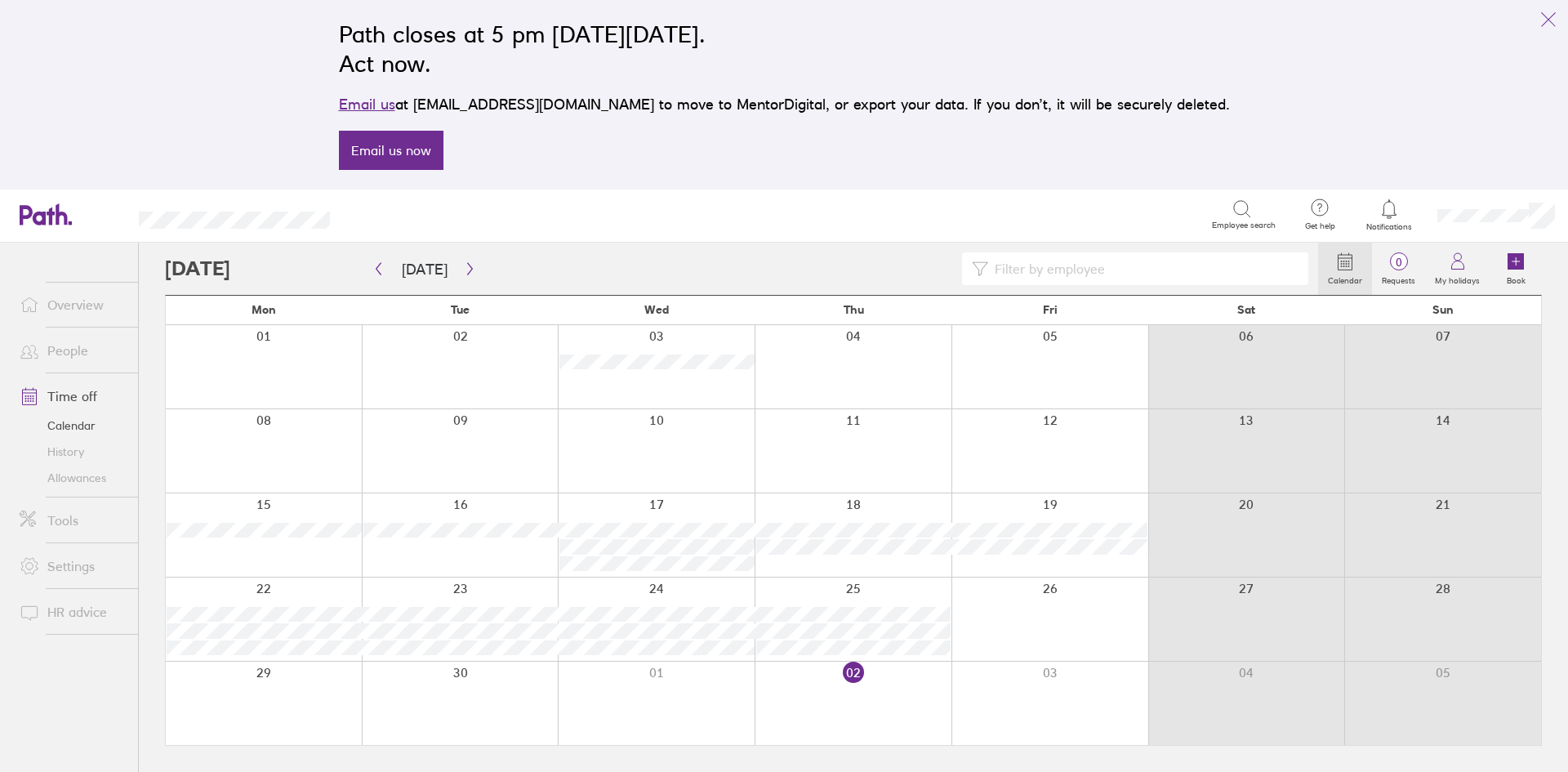
click at [81, 302] on link "Overview" at bounding box center [72, 304] width 132 height 33
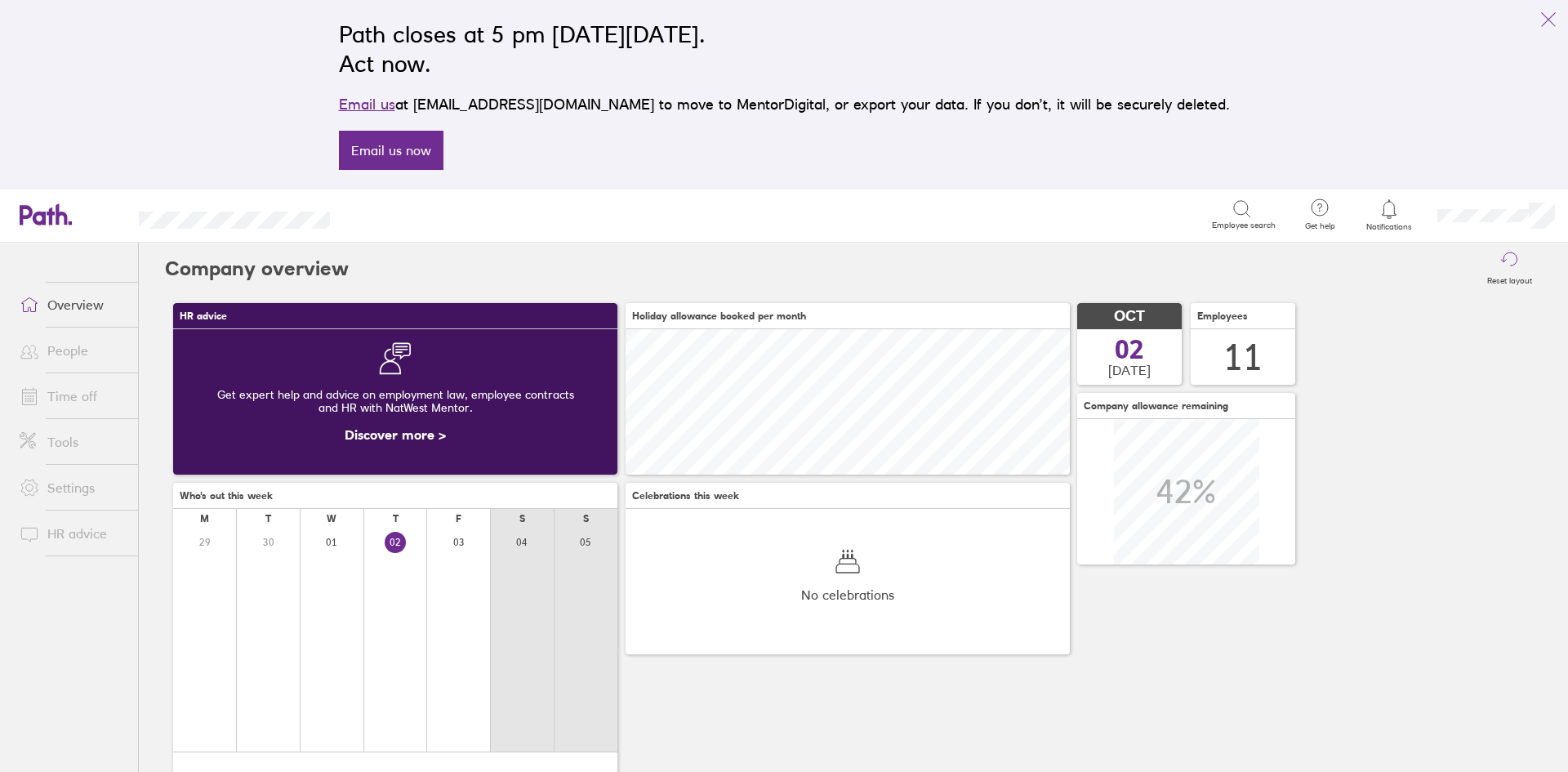
scroll to position [145, 444]
click at [67, 395] on link "Time off" at bounding box center [72, 396] width 132 height 33
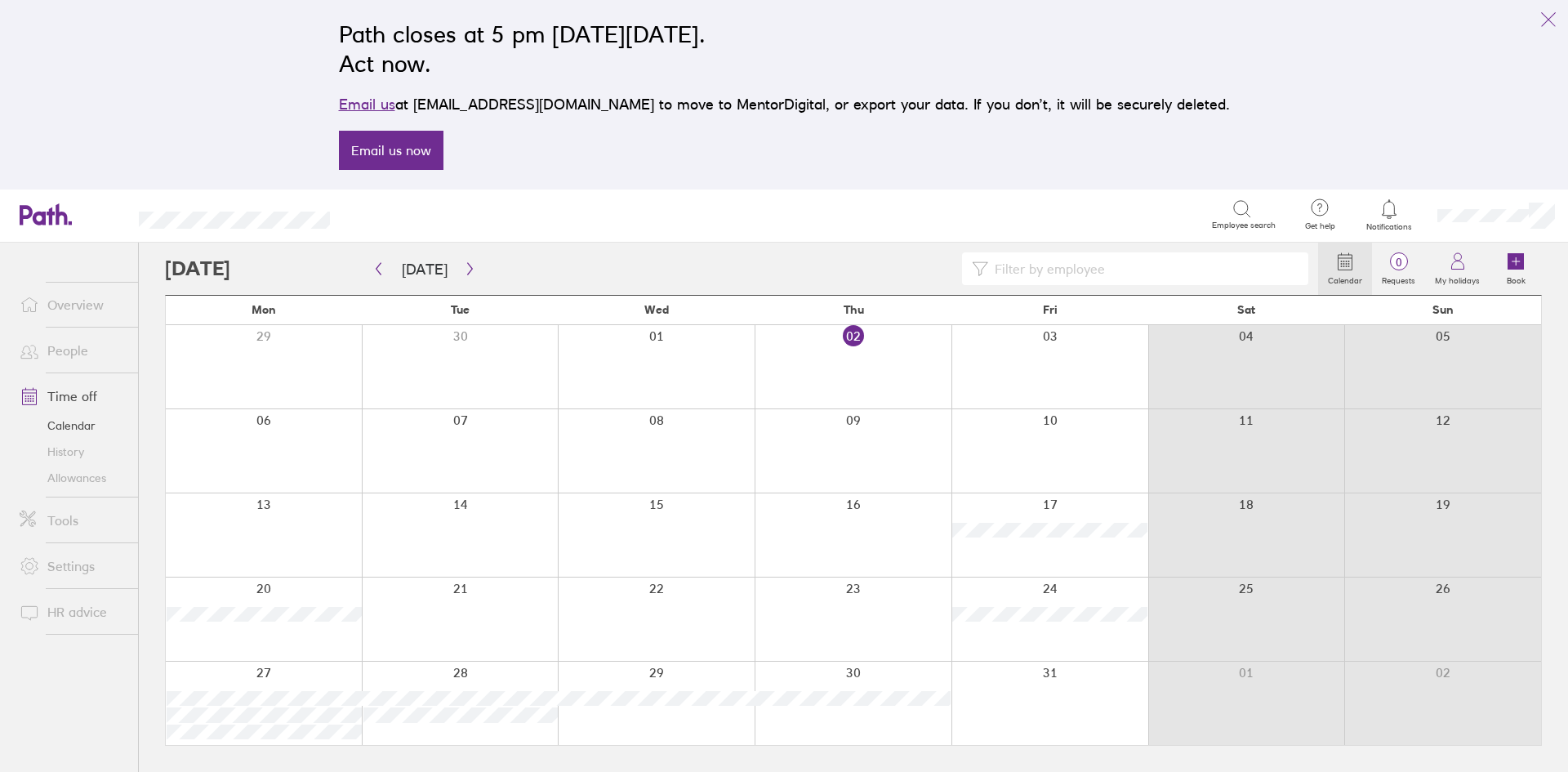
click at [69, 479] on link "Allowances" at bounding box center [72, 478] width 132 height 26
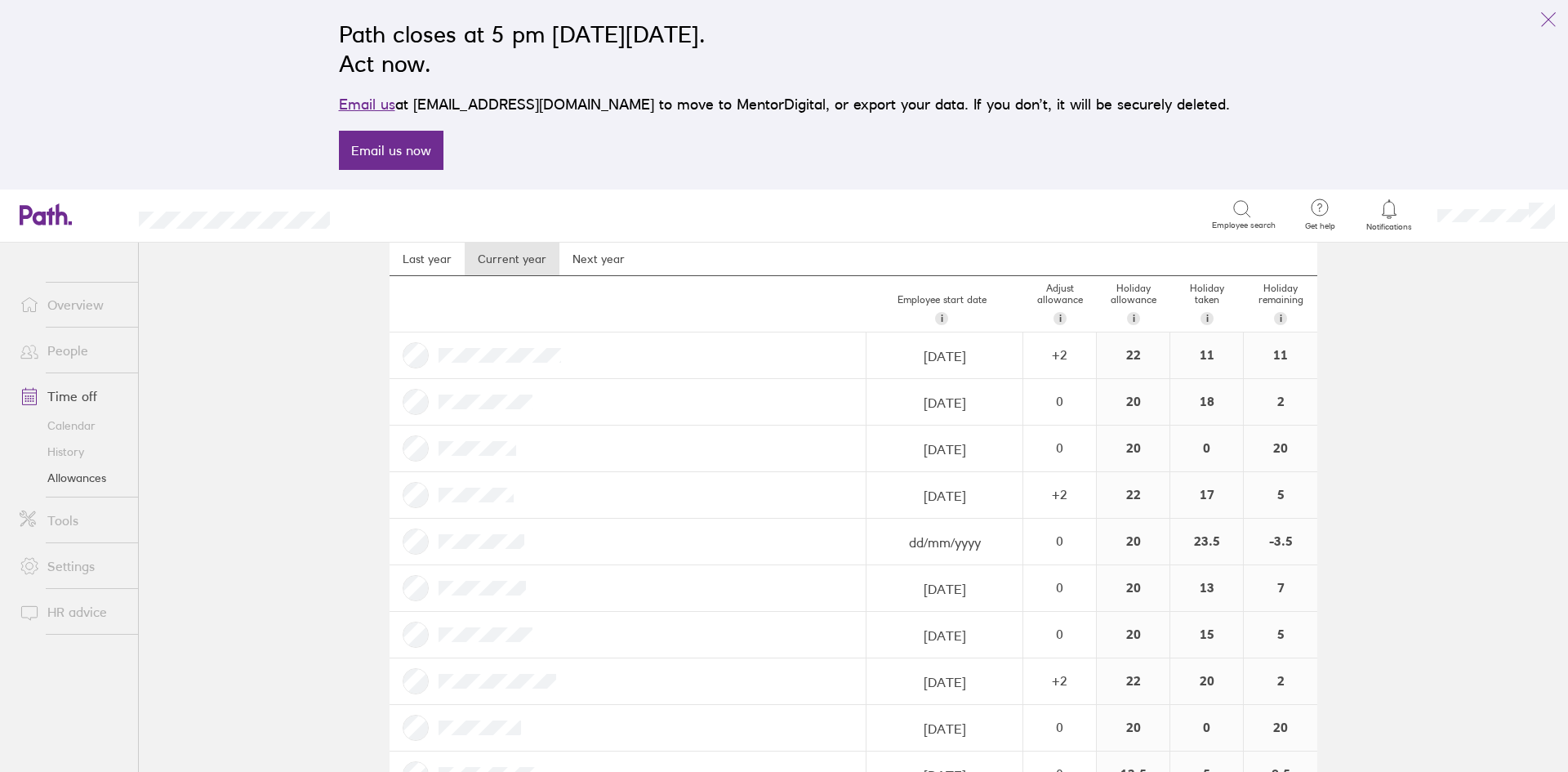
scroll to position [81, 0]
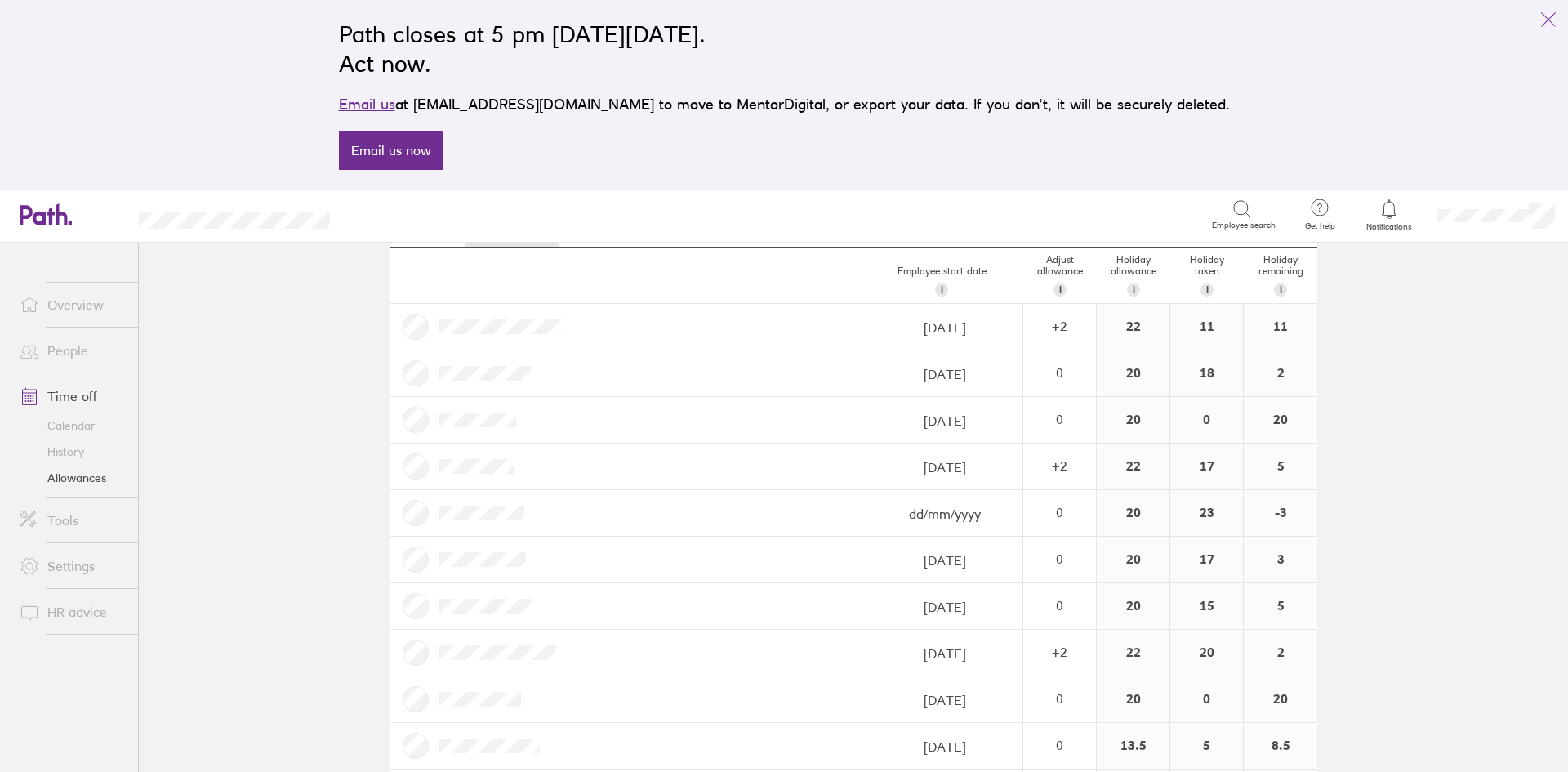
click at [73, 349] on link "People" at bounding box center [72, 350] width 132 height 33
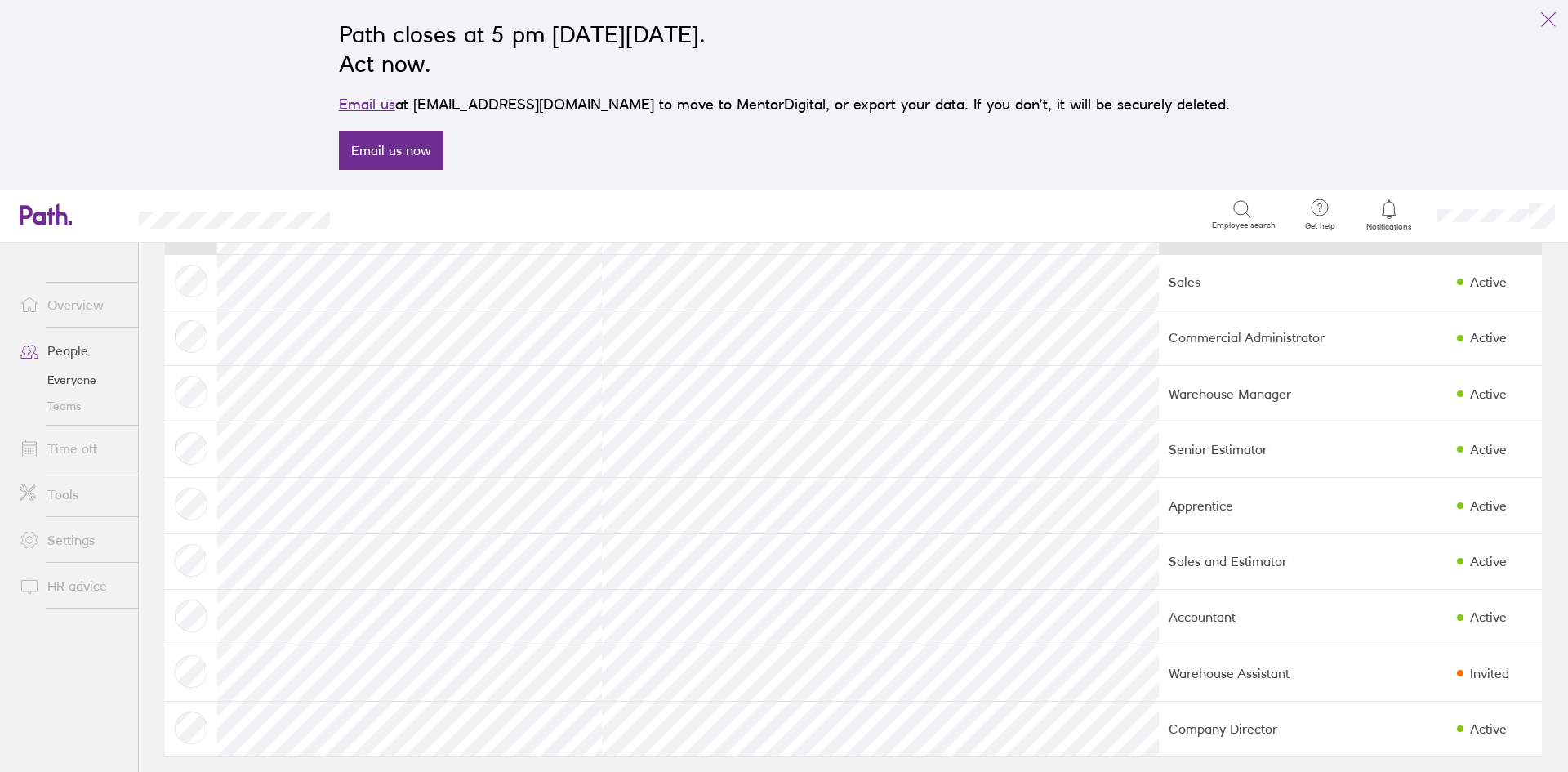
scroll to position [202, 0]
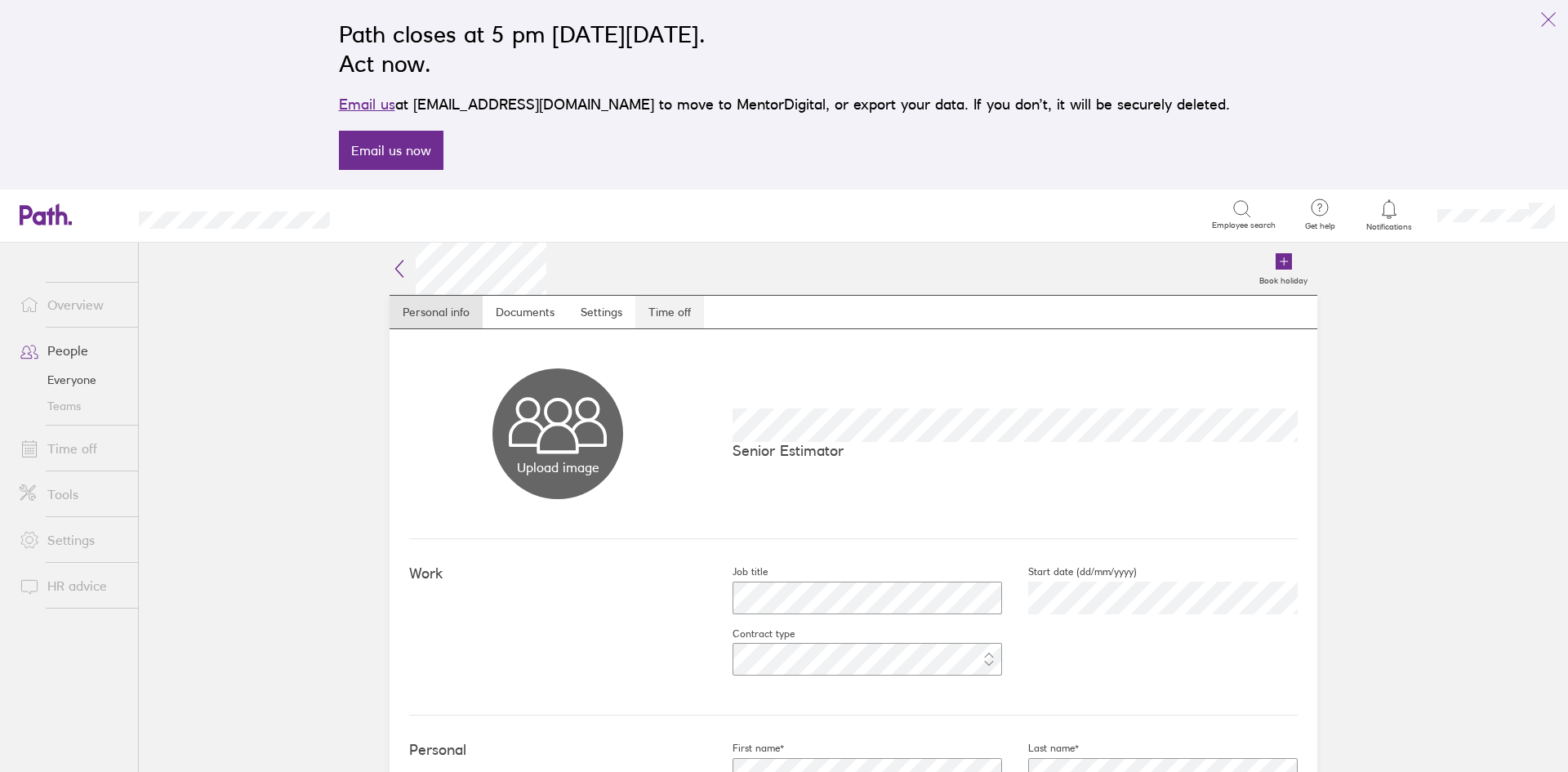
click at [655, 318] on link "Time off" at bounding box center [670, 312] width 69 height 33
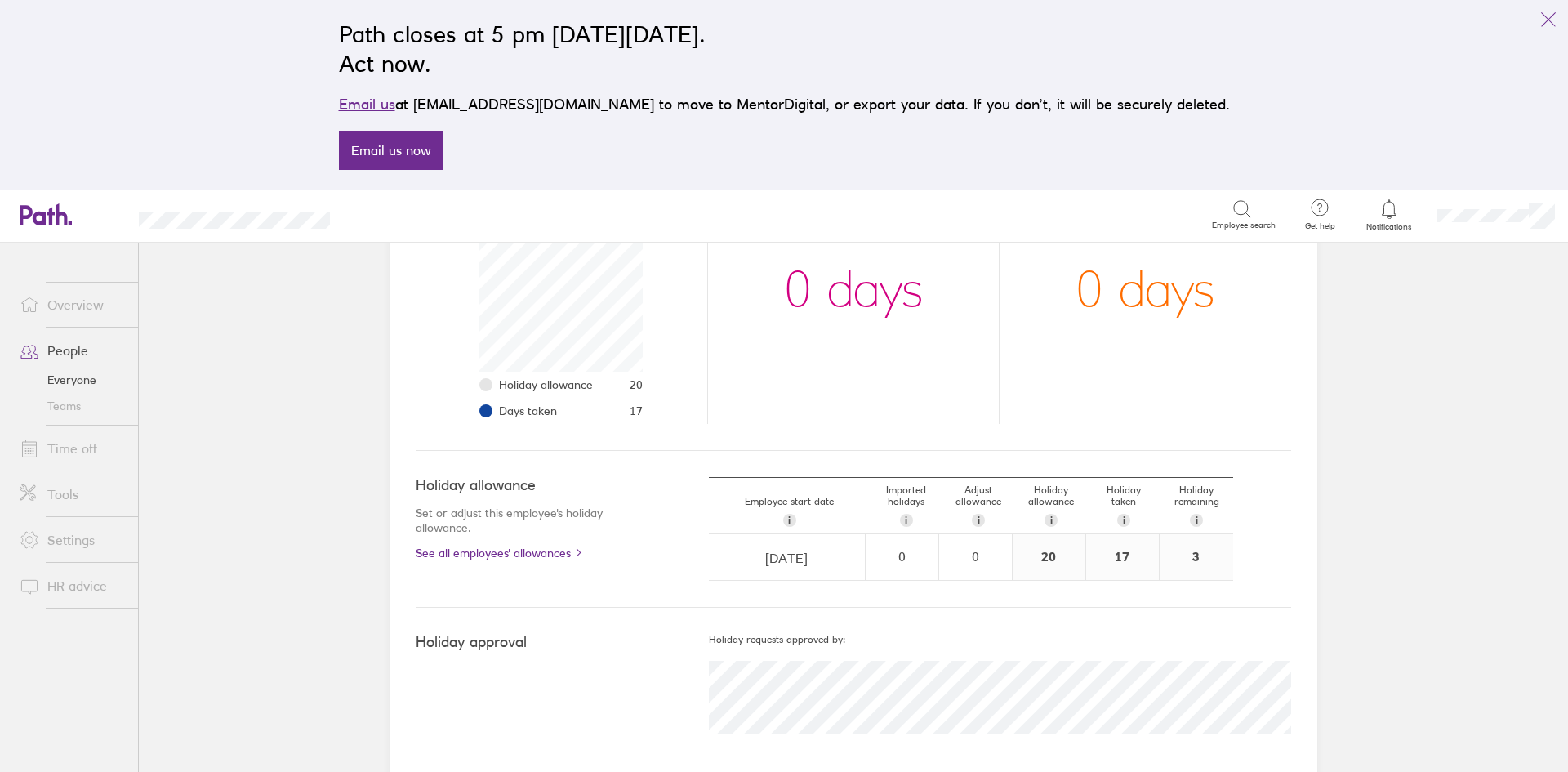
scroll to position [301, 0]
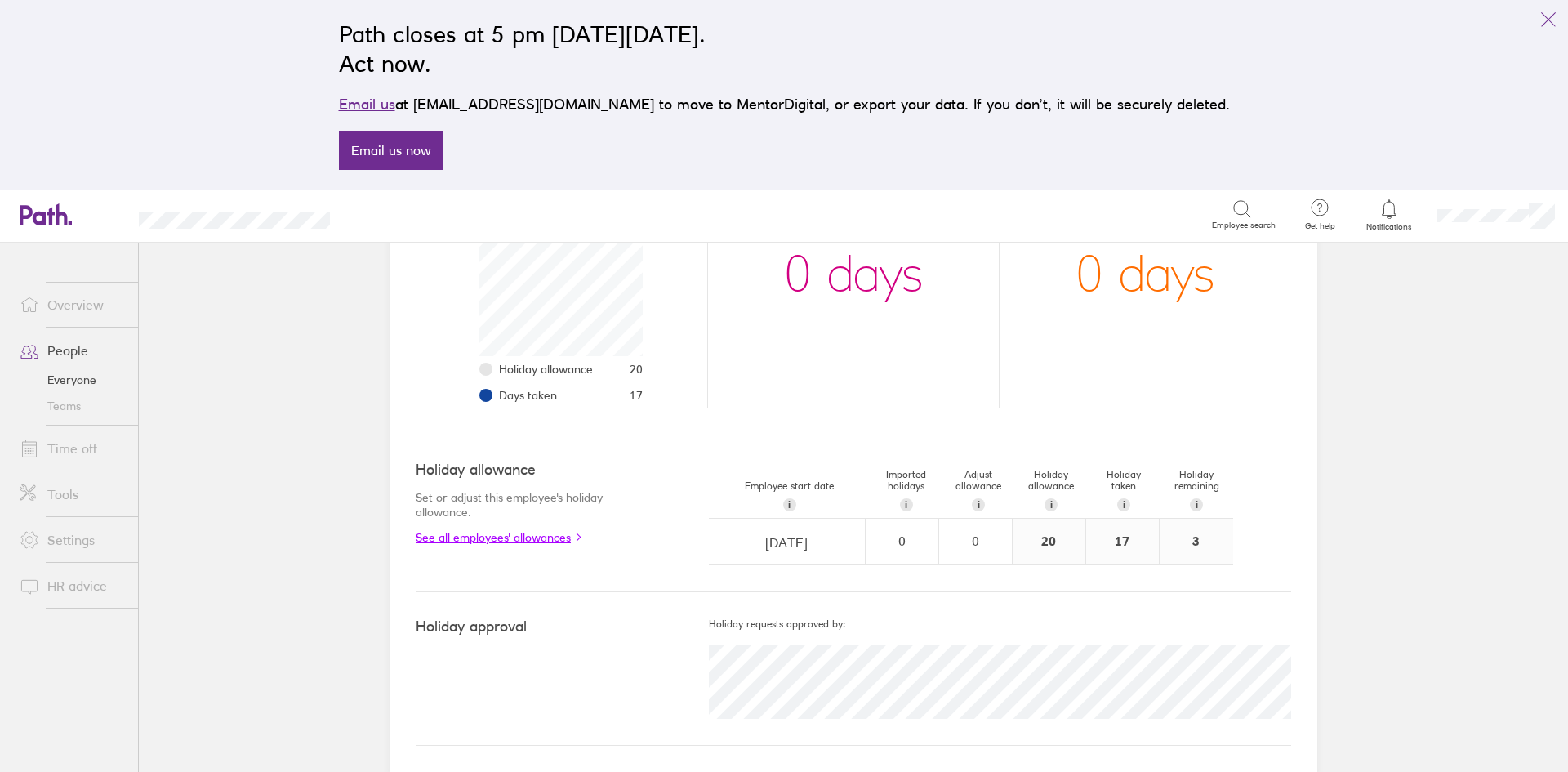
click at [491, 535] on link "See all employees' allowances" at bounding box center [530, 537] width 227 height 13
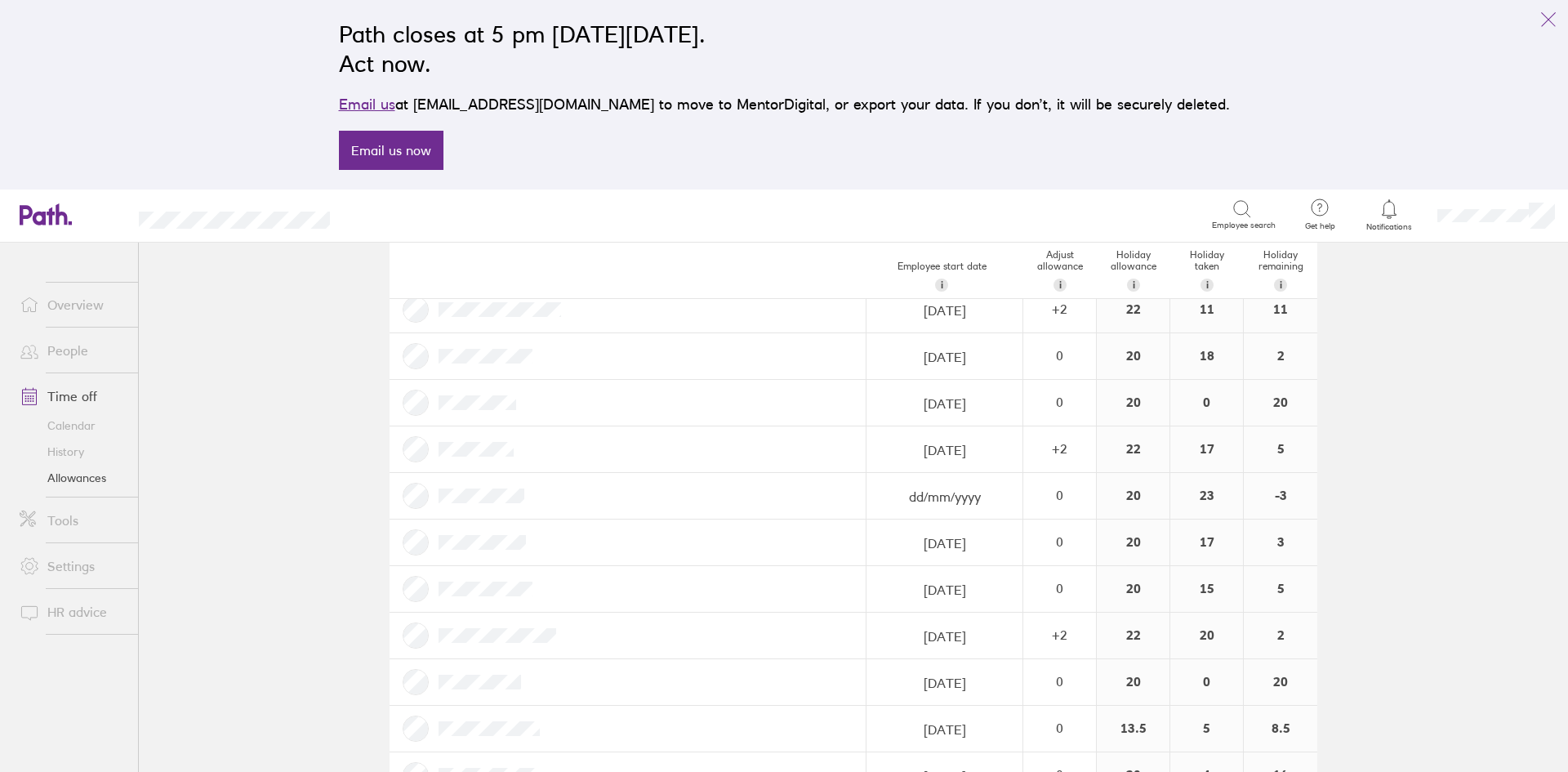
scroll to position [70, 0]
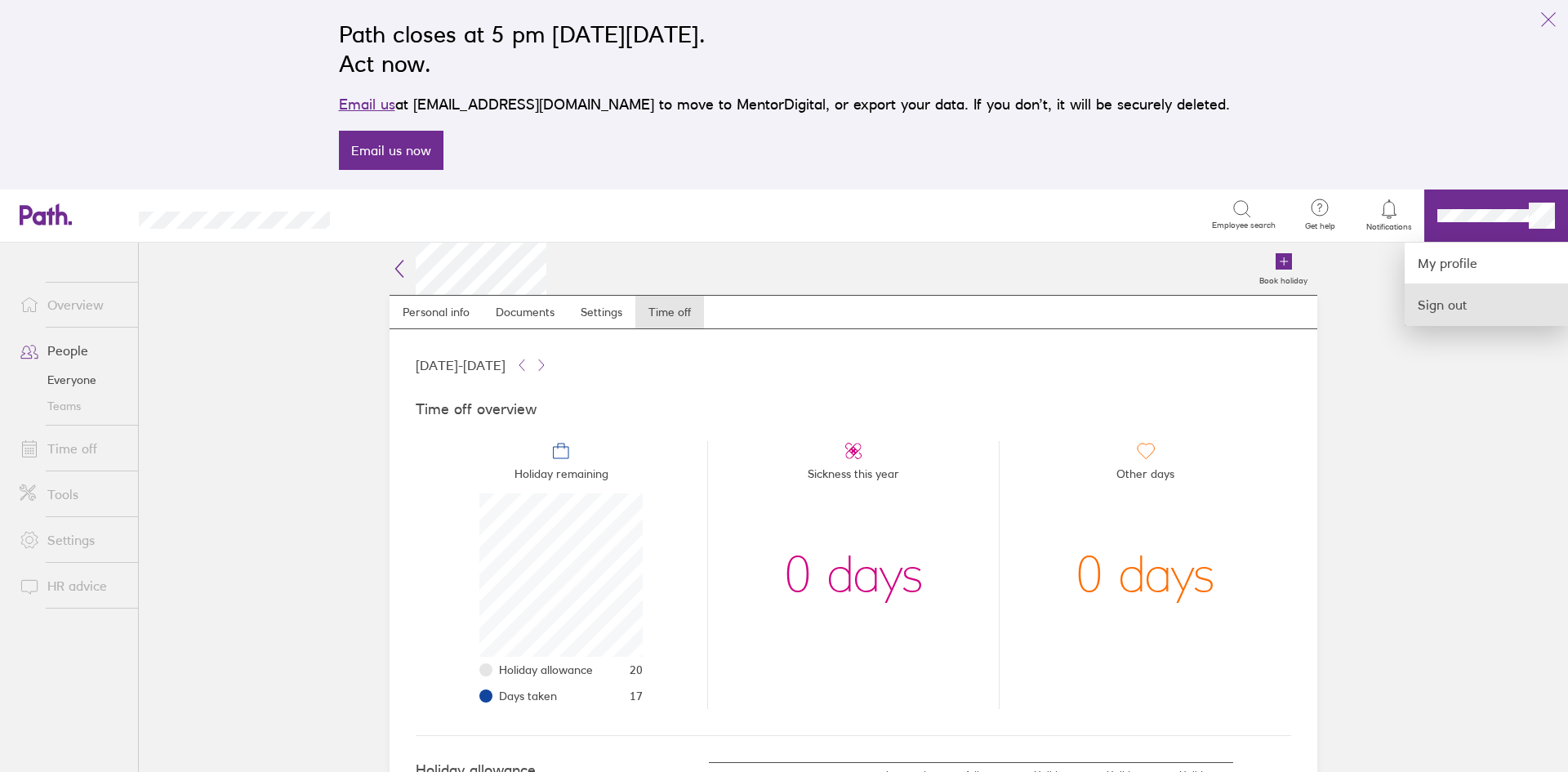
click at [1456, 300] on link "Sign out" at bounding box center [1486, 304] width 163 height 41
